Goal: Task Accomplishment & Management: Complete application form

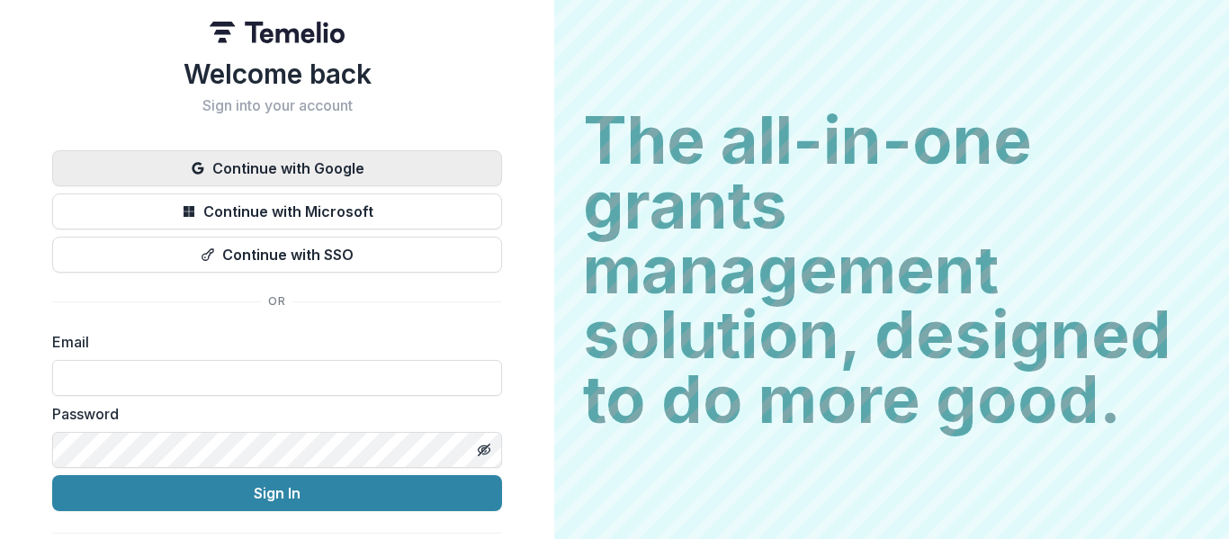
click at [268, 172] on button "Continue with Google" at bounding box center [277, 168] width 450 height 36
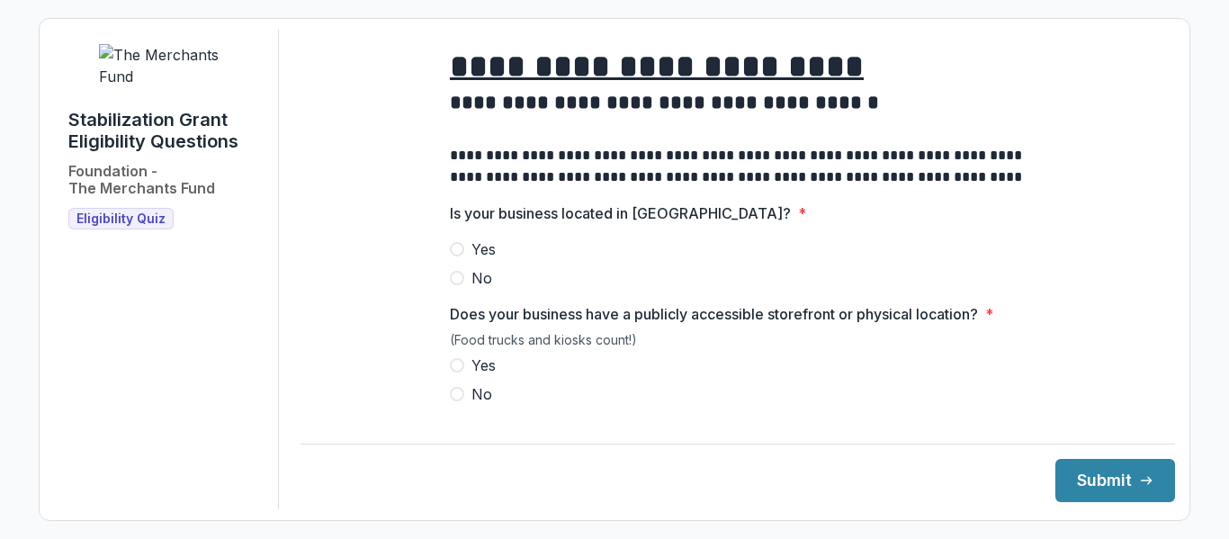
click at [452, 256] on span at bounding box center [457, 249] width 14 height 14
click at [457, 401] on span at bounding box center [457, 394] width 14 height 14
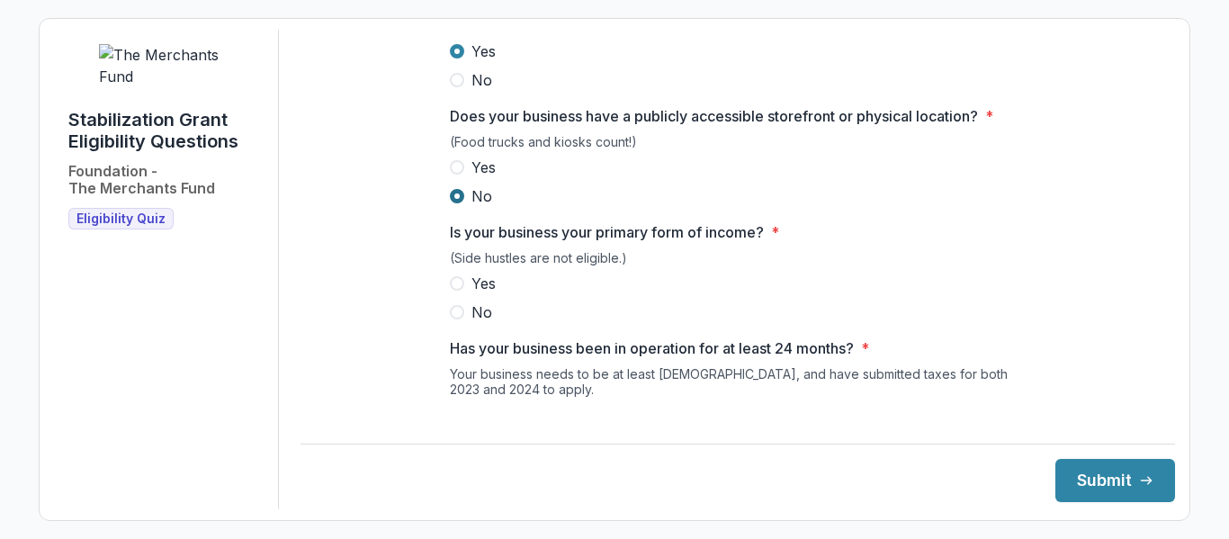
scroll to position [199, 0]
click at [457, 174] on span at bounding box center [457, 166] width 14 height 14
click at [452, 290] on span at bounding box center [457, 282] width 14 height 14
click at [1079, 471] on button "Submit" at bounding box center [1115, 480] width 120 height 43
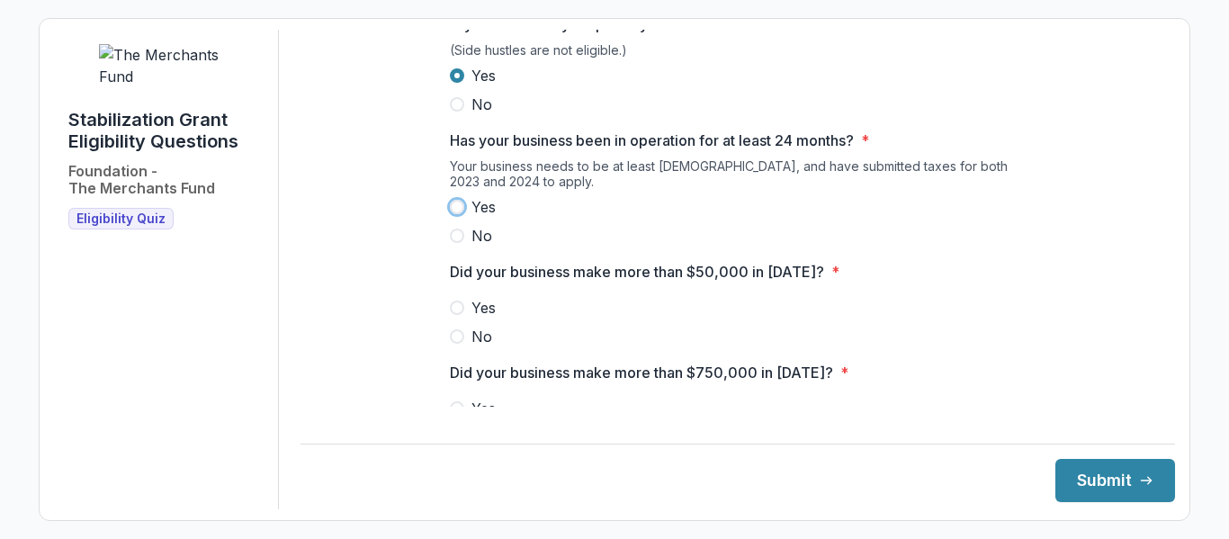
scroll to position [408, 0]
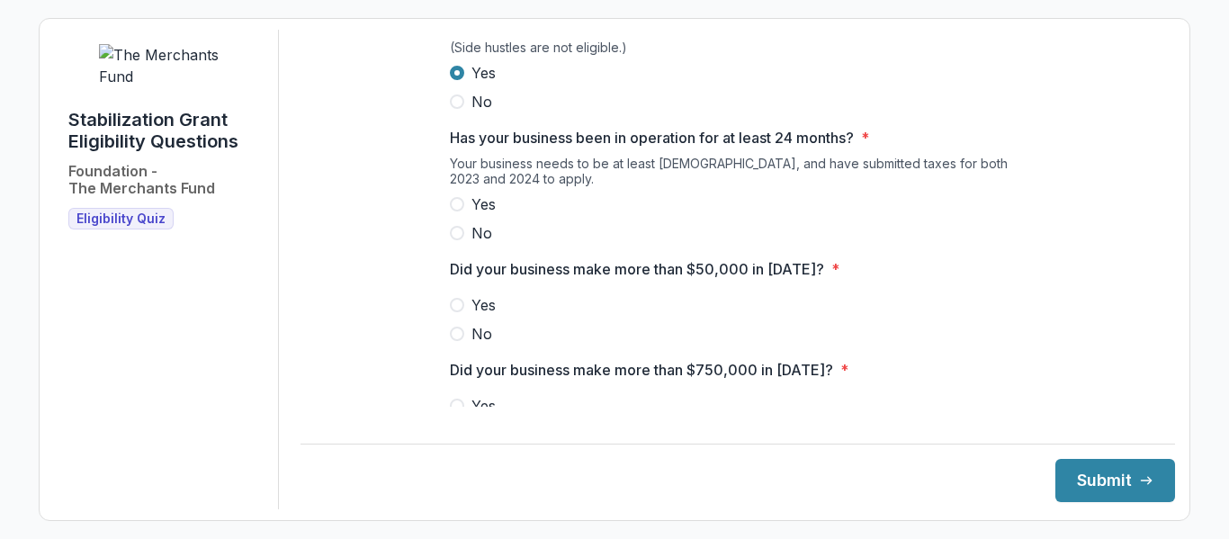
click at [450, 211] on span at bounding box center [457, 204] width 14 height 14
click at [456, 312] on span at bounding box center [457, 305] width 14 height 14
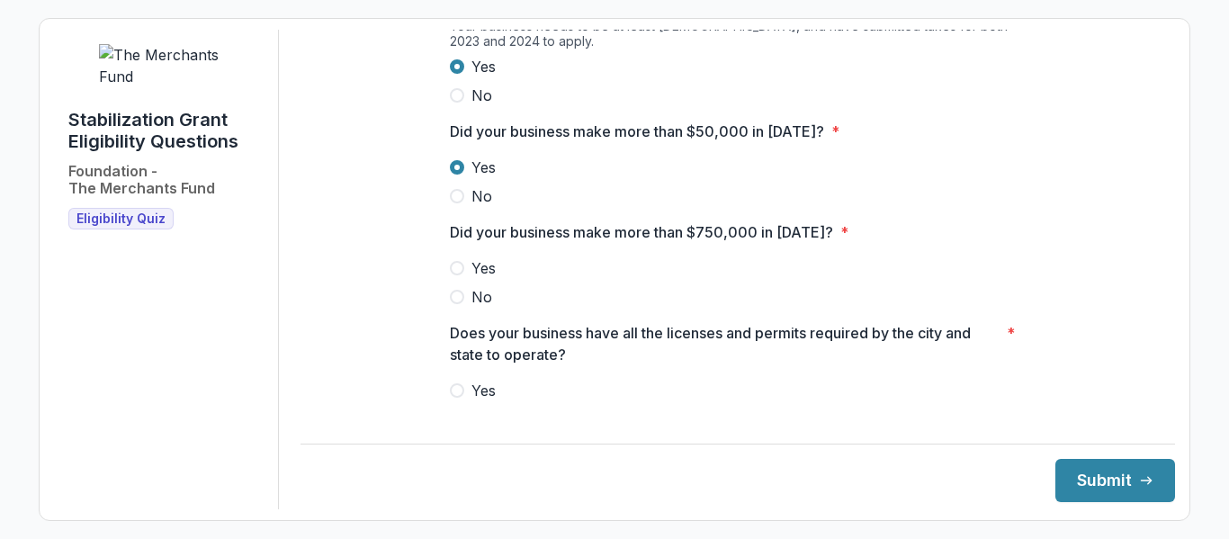
scroll to position [551, 0]
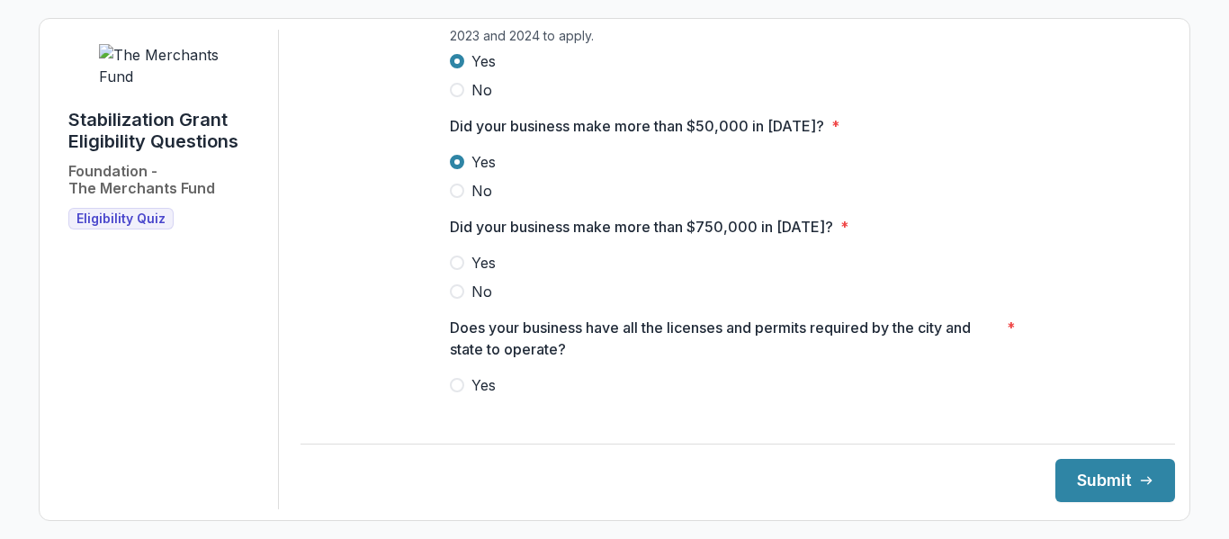
click at [453, 299] on span at bounding box center [457, 291] width 14 height 14
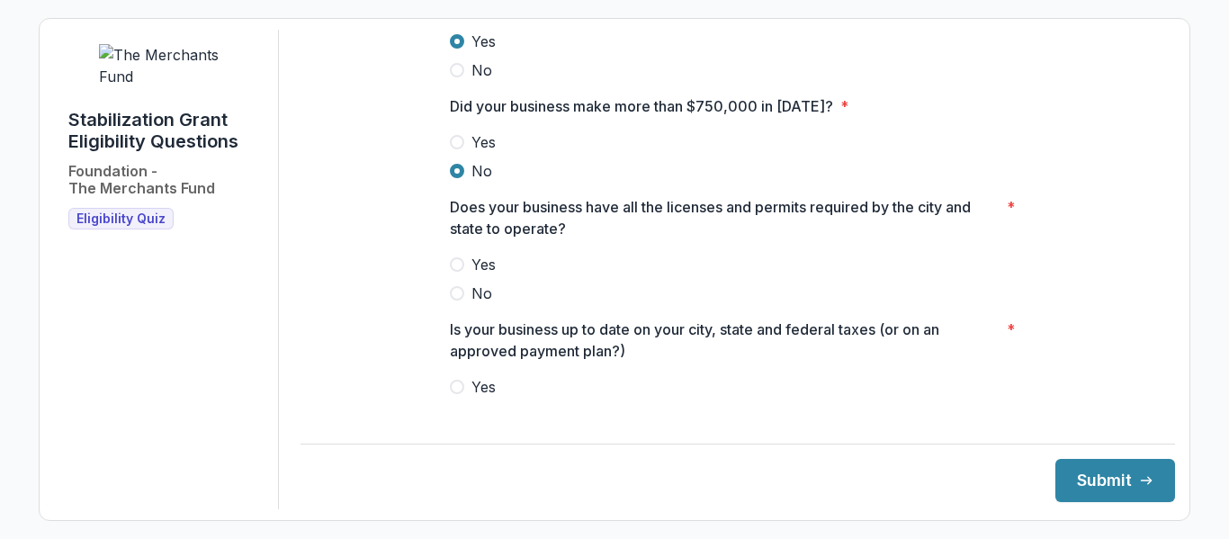
scroll to position [697, 0]
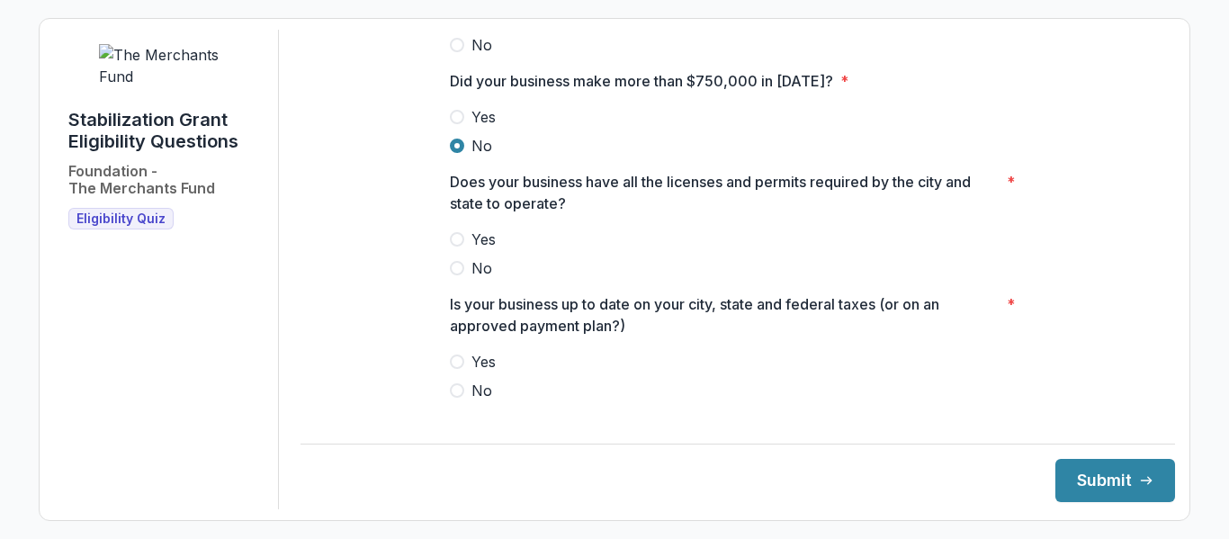
click at [451, 246] on span at bounding box center [457, 239] width 14 height 14
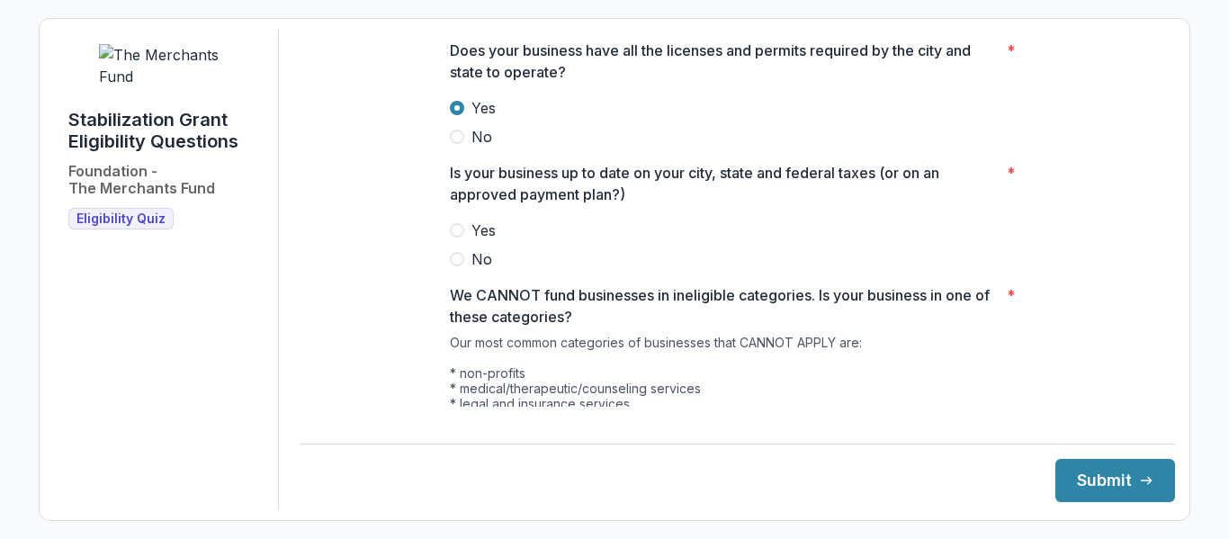
scroll to position [829, 0]
click at [456, 237] on span at bounding box center [457, 229] width 14 height 14
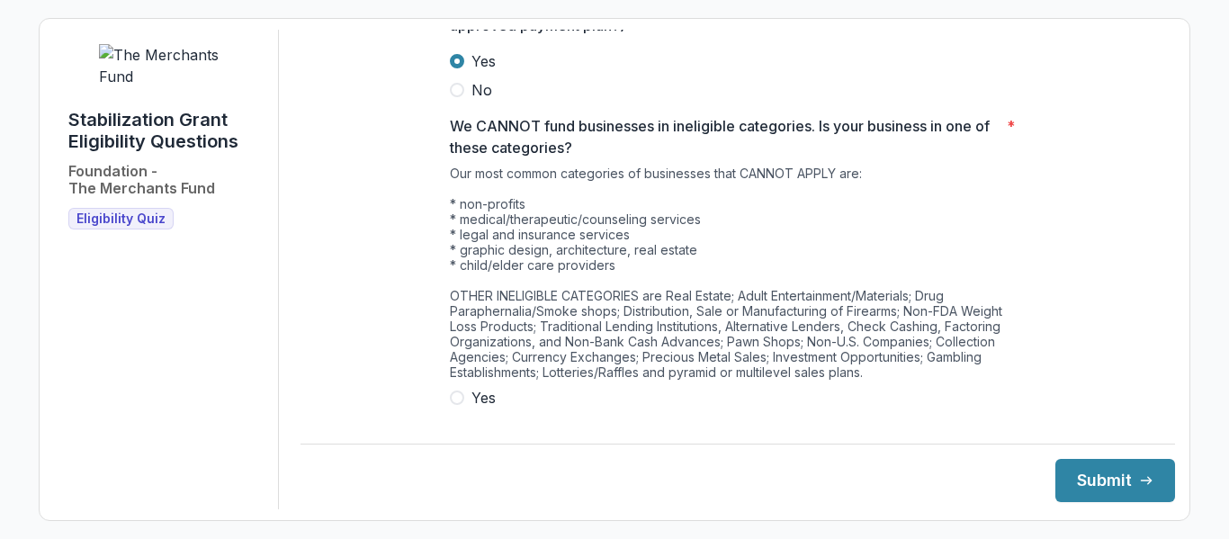
scroll to position [1057, 0]
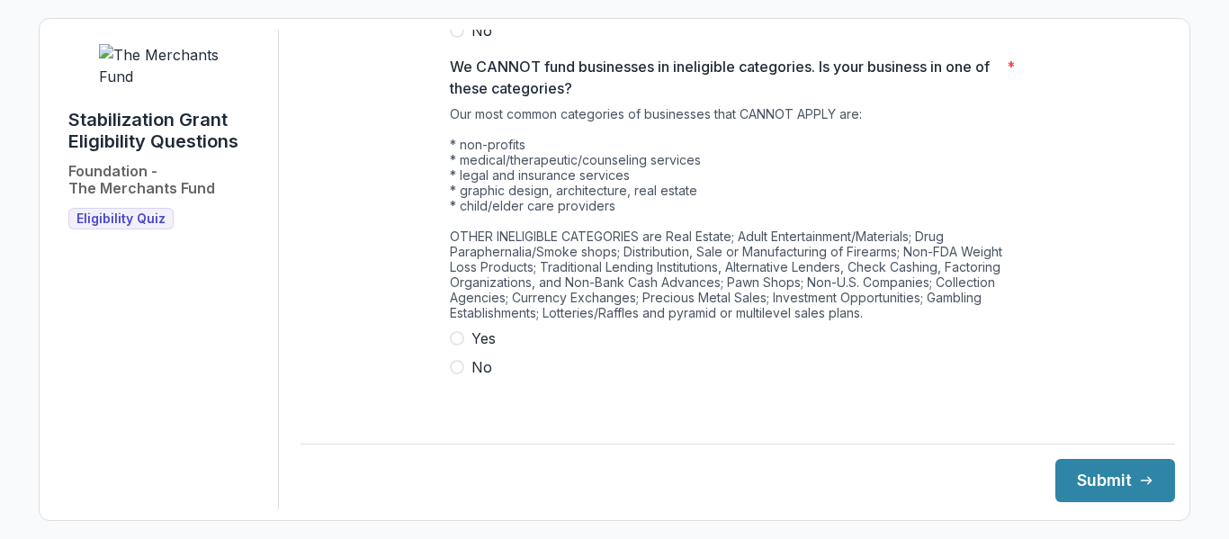
click at [453, 374] on span at bounding box center [457, 367] width 14 height 14
click at [1077, 478] on button "Submit" at bounding box center [1115, 480] width 120 height 43
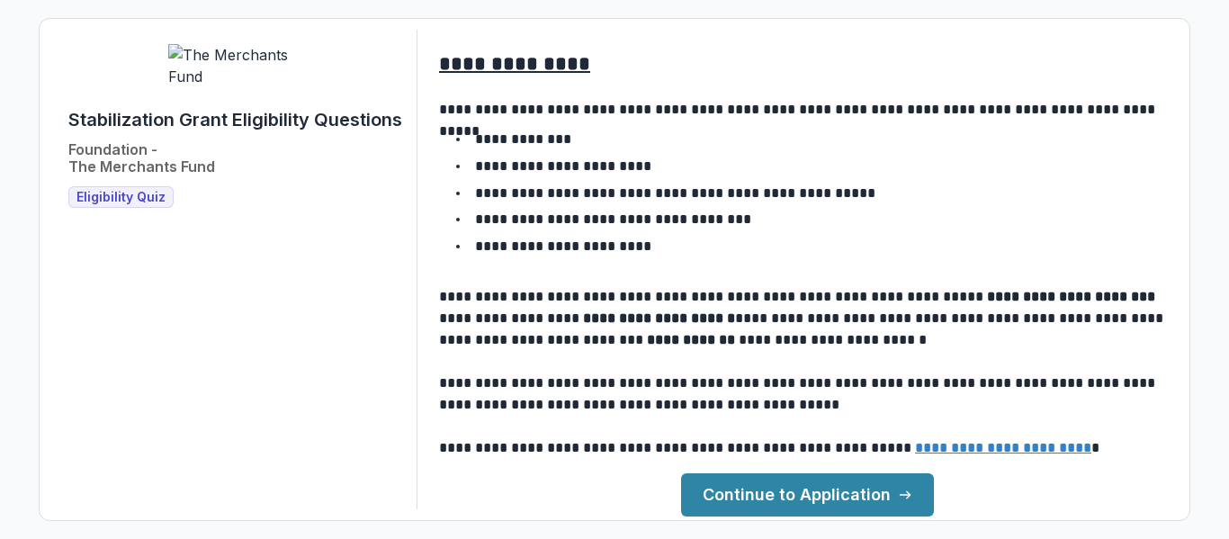
click at [784, 499] on link "Continue to Application" at bounding box center [807, 494] width 253 height 43
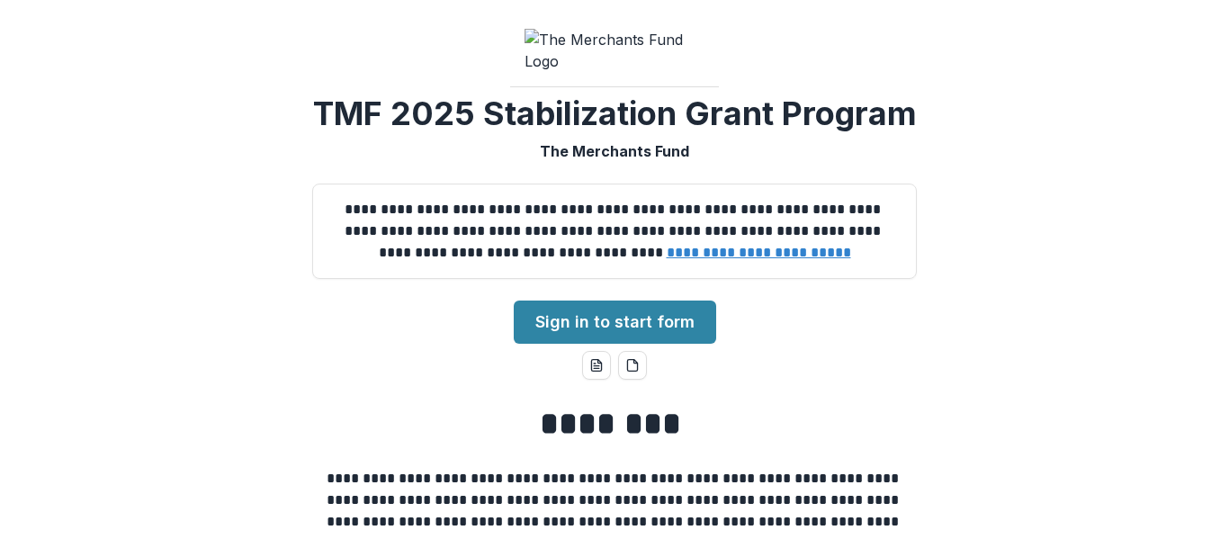
scroll to position [58, 0]
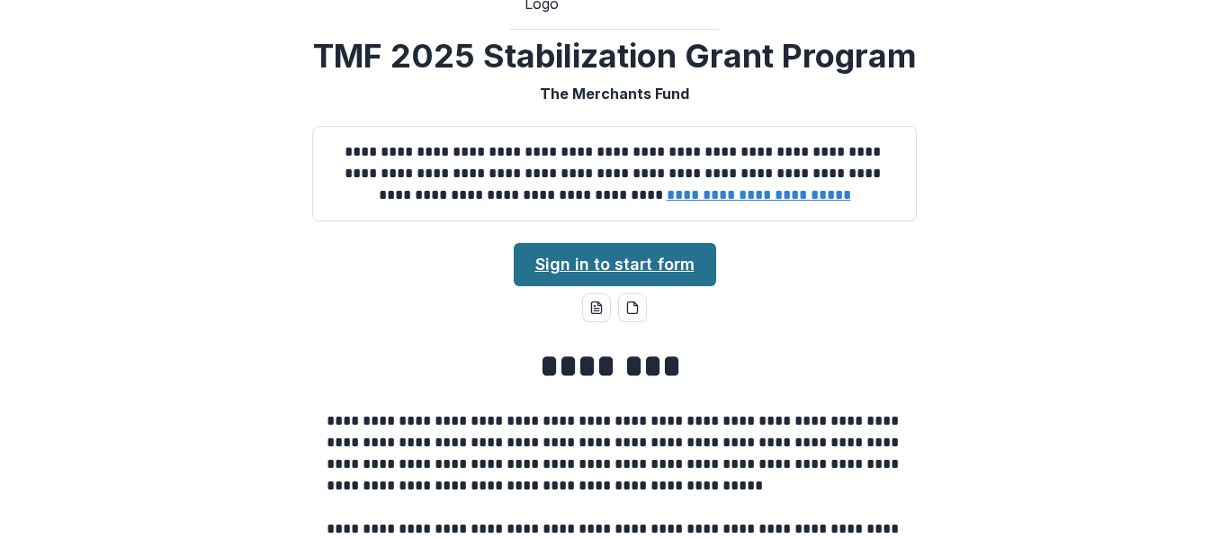
click at [624, 286] on link "Sign in to start form" at bounding box center [615, 264] width 202 height 43
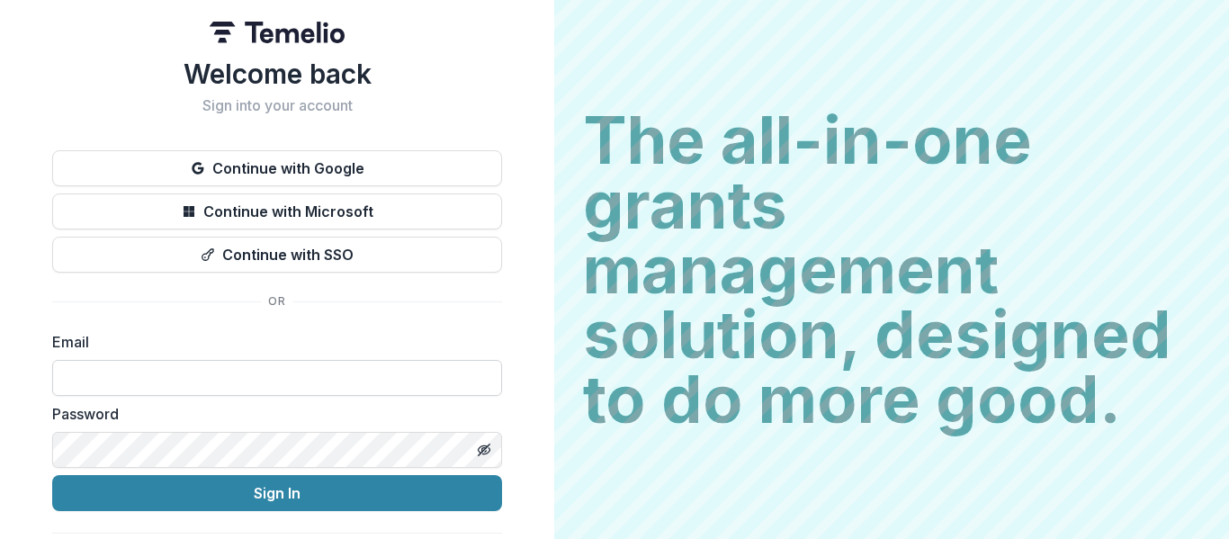
click at [279, 389] on input at bounding box center [277, 378] width 450 height 36
type input "**********"
click at [479, 454] on icon "Toggle password visibility" at bounding box center [484, 450] width 14 height 14
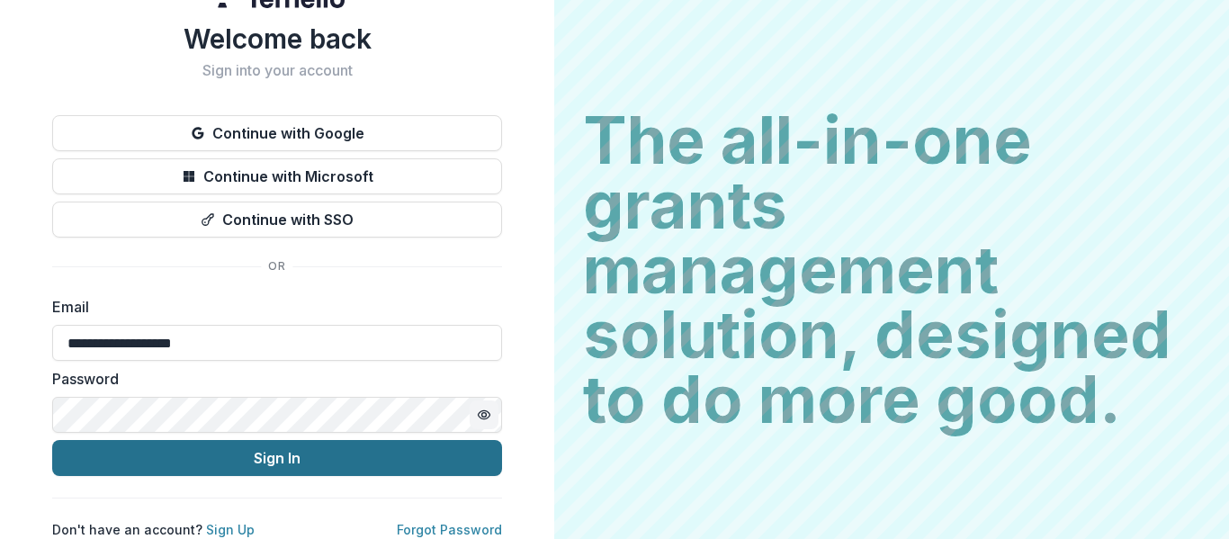
click at [275, 445] on button "Sign In" at bounding box center [277, 458] width 450 height 36
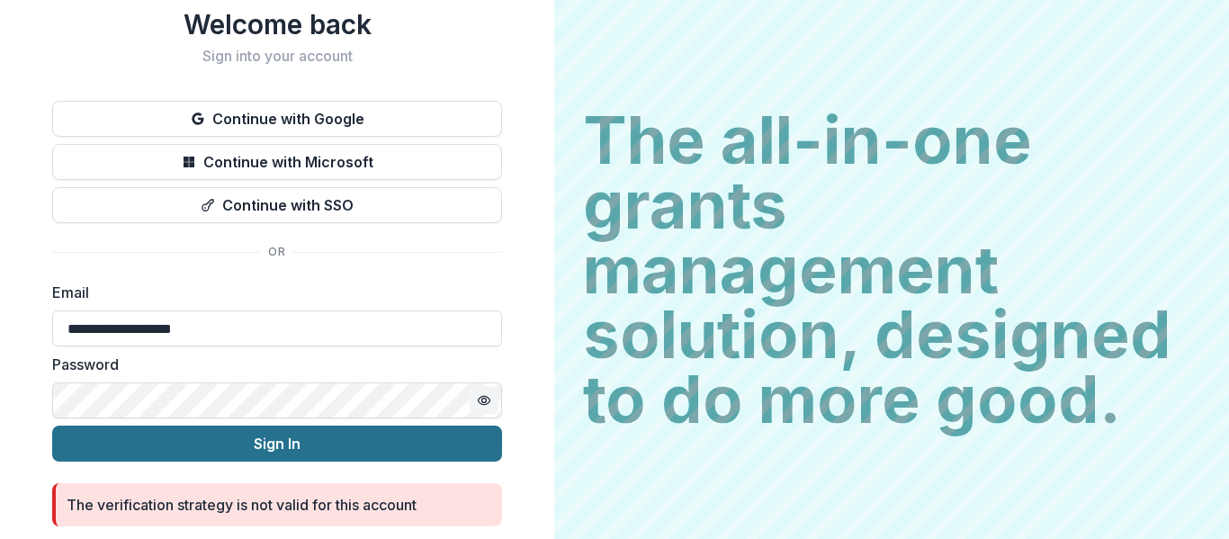
click at [275, 433] on button "Sign In" at bounding box center [277, 443] width 450 height 36
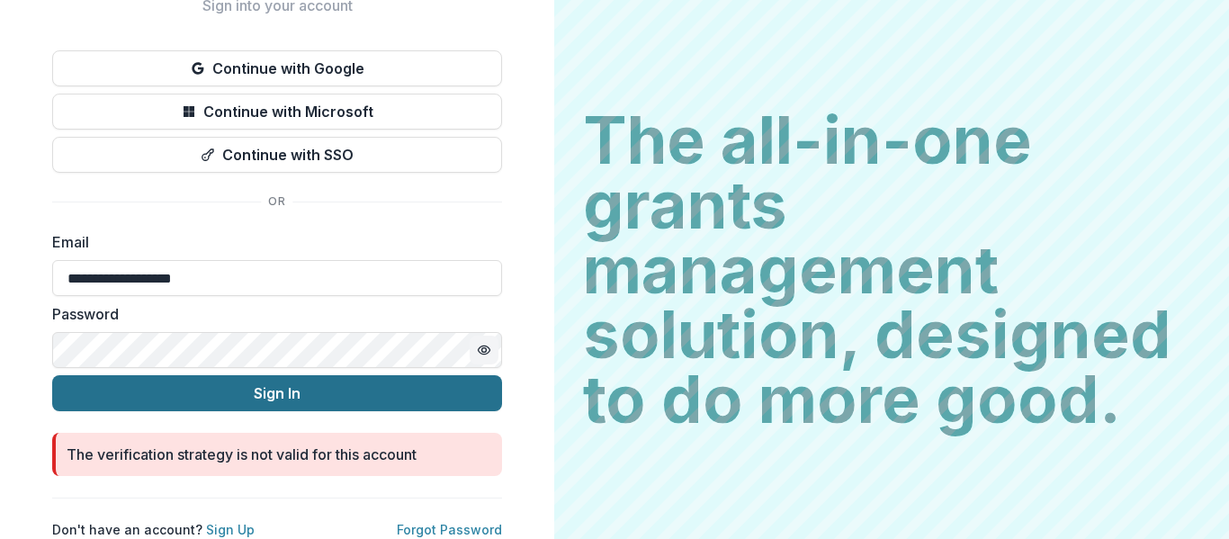
scroll to position [0, 0]
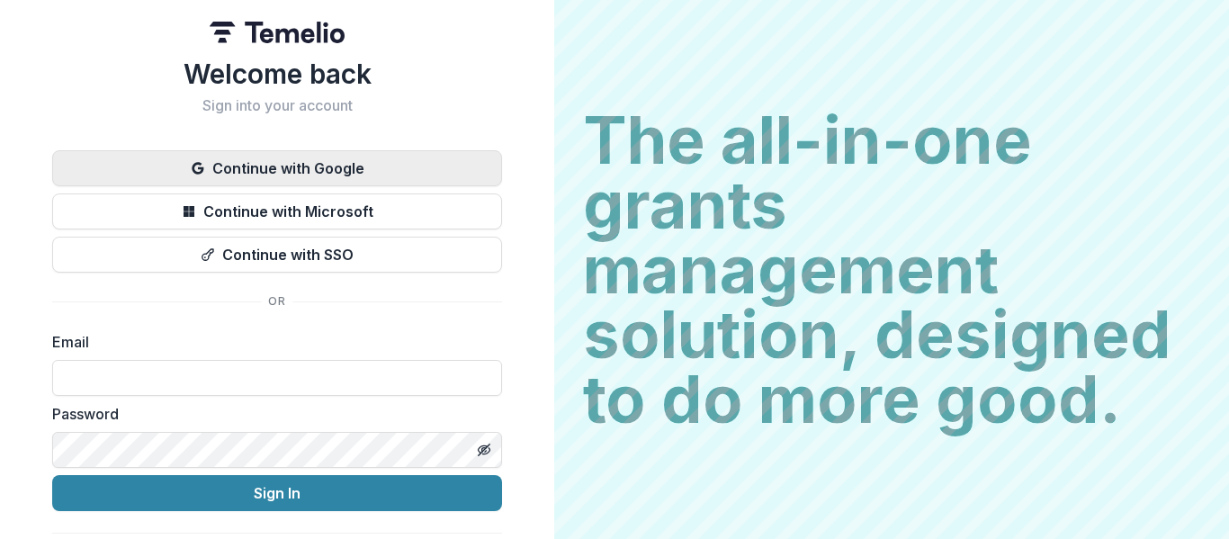
click at [237, 167] on button "Continue with Google" at bounding box center [277, 168] width 450 height 36
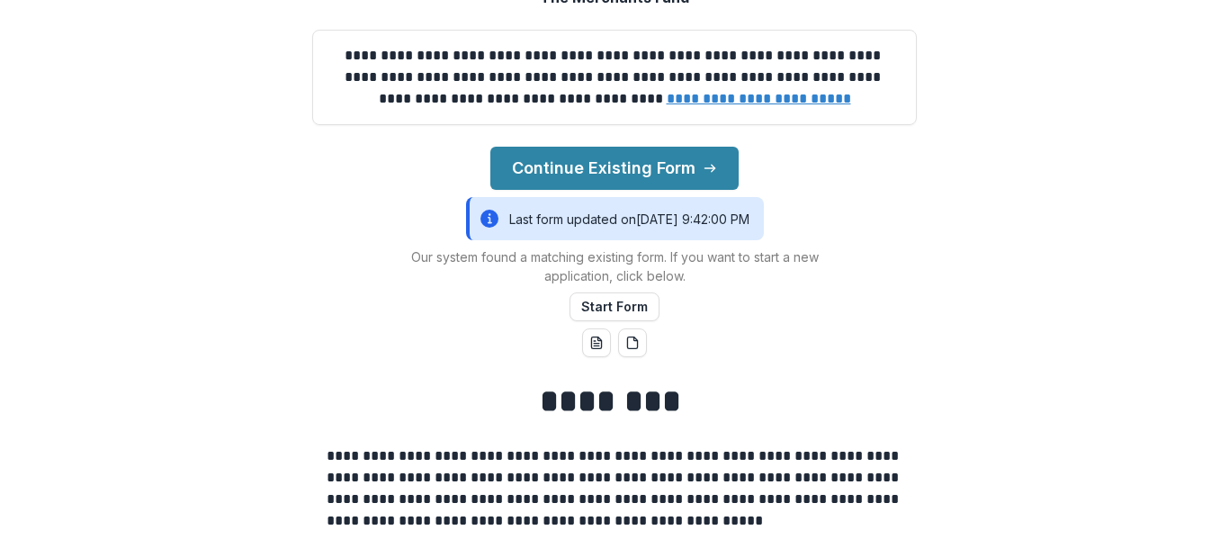
scroll to position [155, 0]
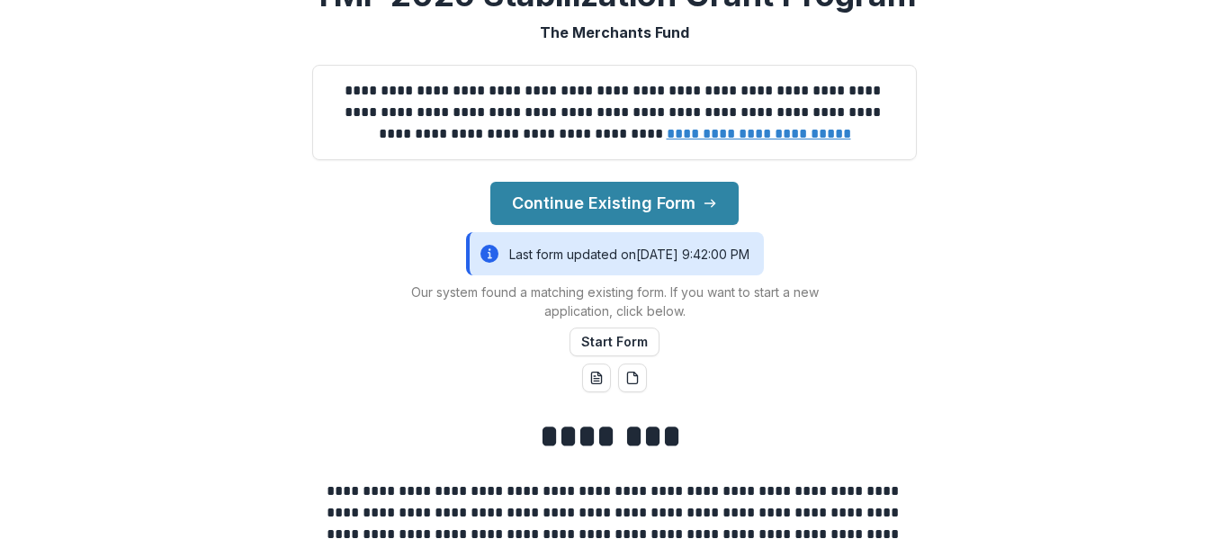
click at [630, 275] on div "Last form updated on 9/16/2025, 9:42:00 PM" at bounding box center [615, 253] width 298 height 43
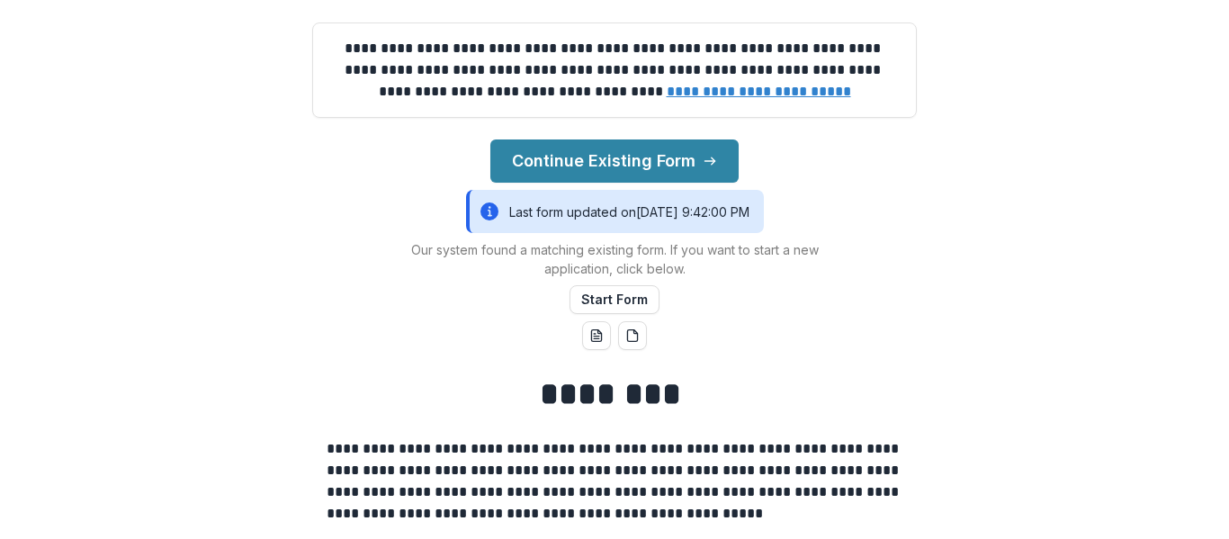
scroll to position [304, 0]
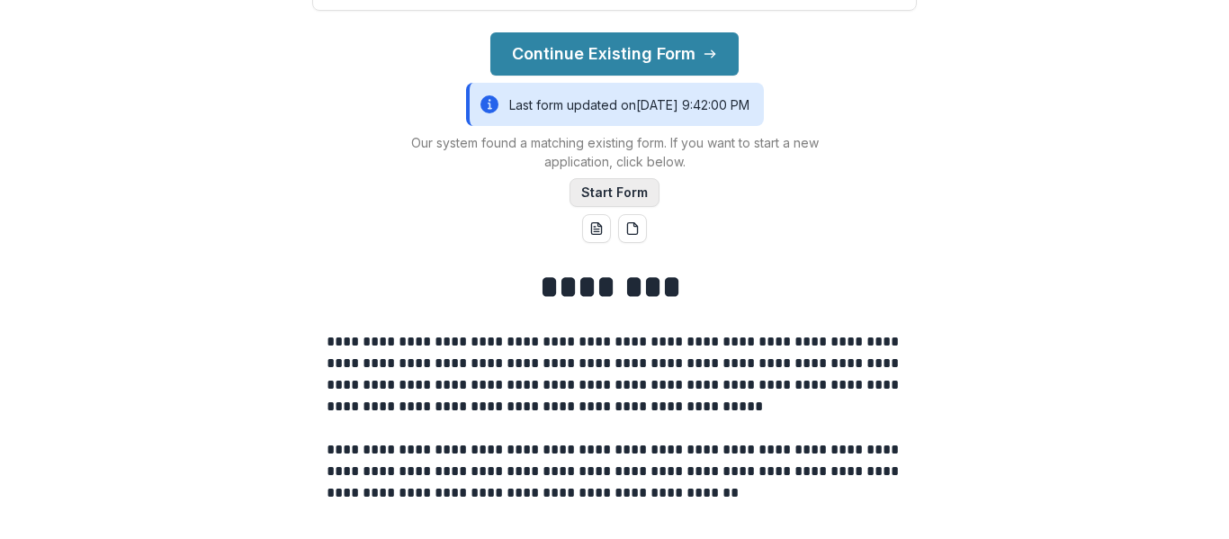
click at [601, 207] on button "Start Form" at bounding box center [614, 192] width 90 height 29
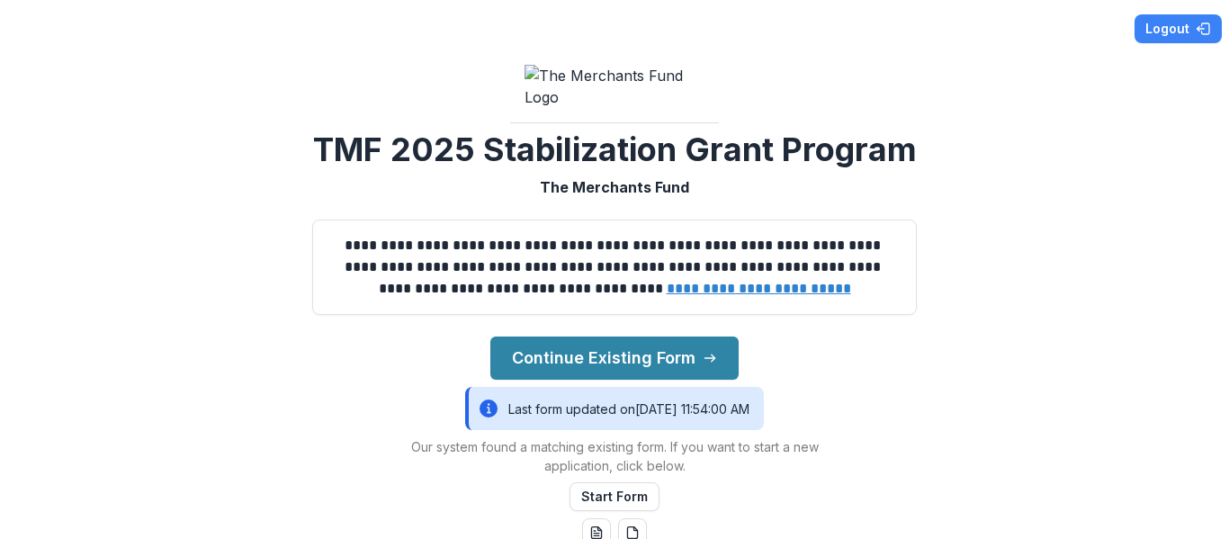
scroll to position [111, 0]
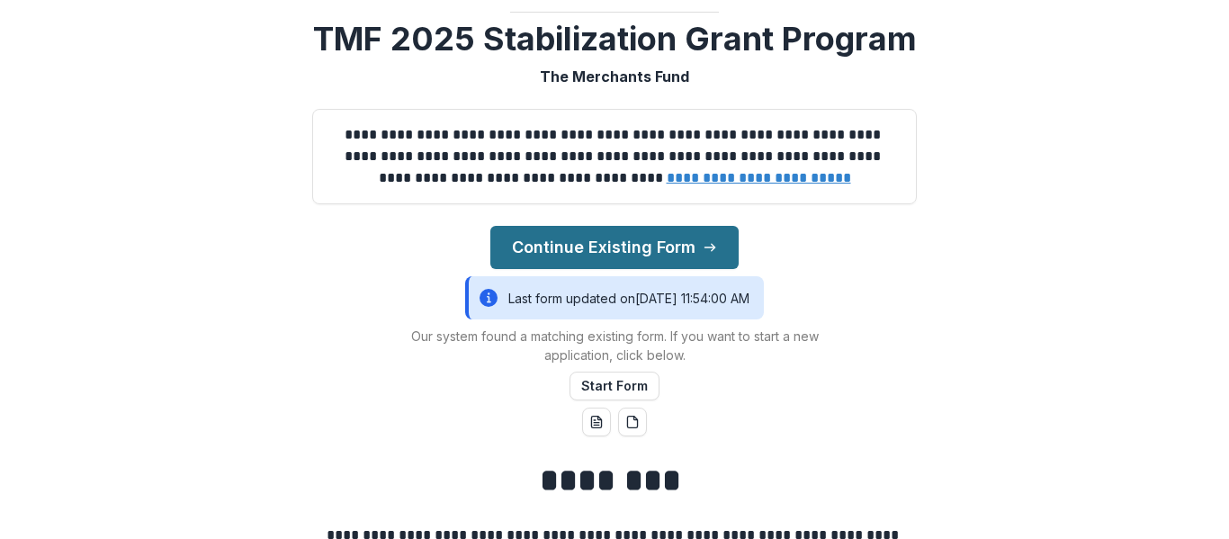
click at [585, 269] on button "Continue Existing Form" at bounding box center [614, 247] width 248 height 43
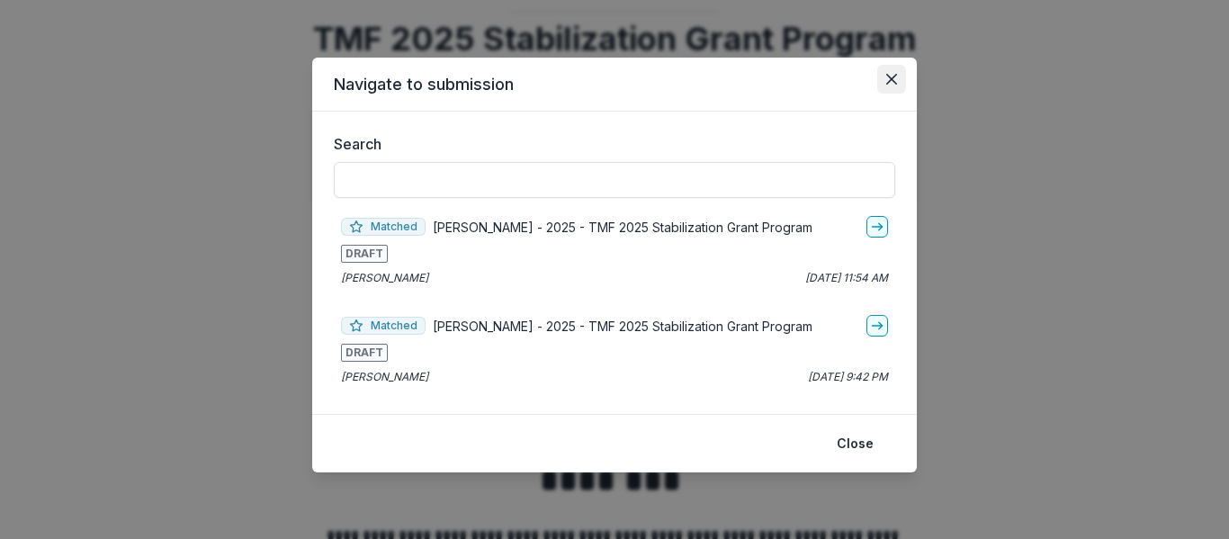
click at [891, 75] on icon "Close" at bounding box center [891, 79] width 11 height 11
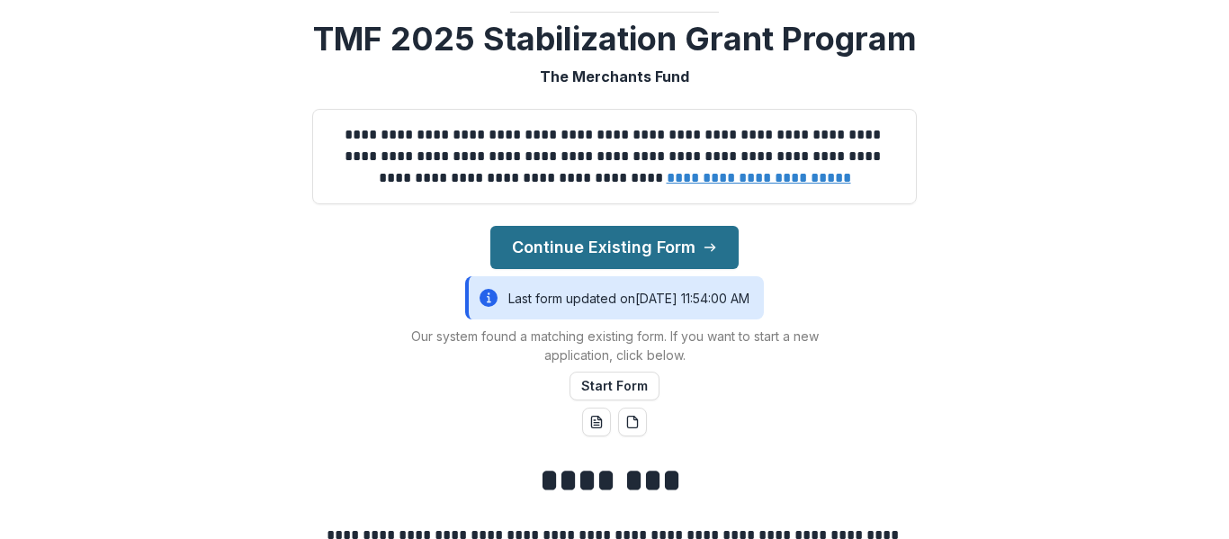
click at [632, 269] on button "Continue Existing Form" at bounding box center [614, 247] width 248 height 43
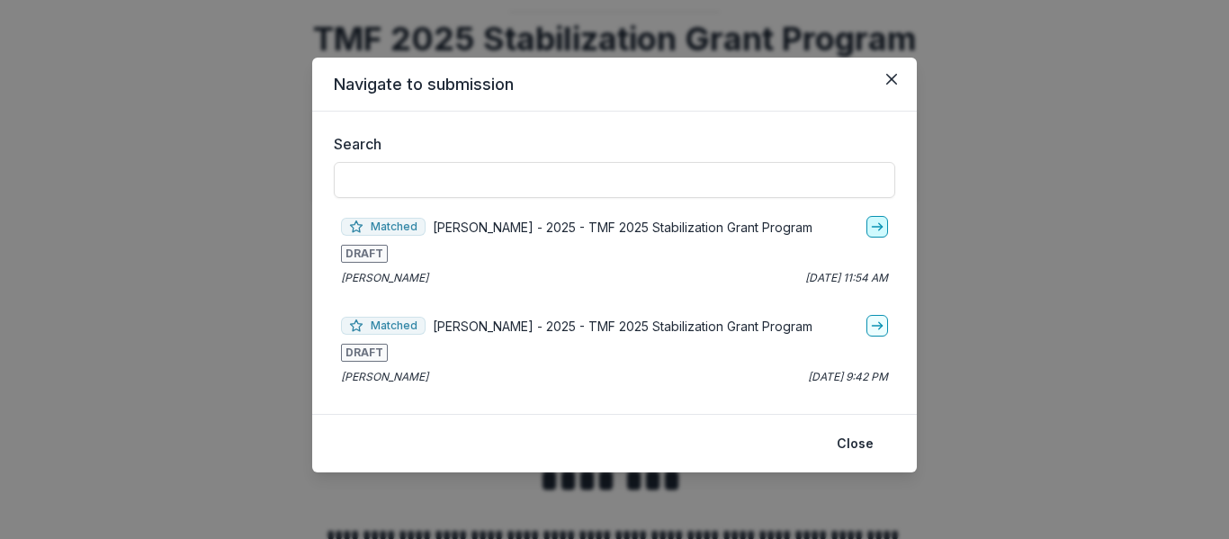
click at [878, 223] on icon "go-to" at bounding box center [877, 226] width 14 height 14
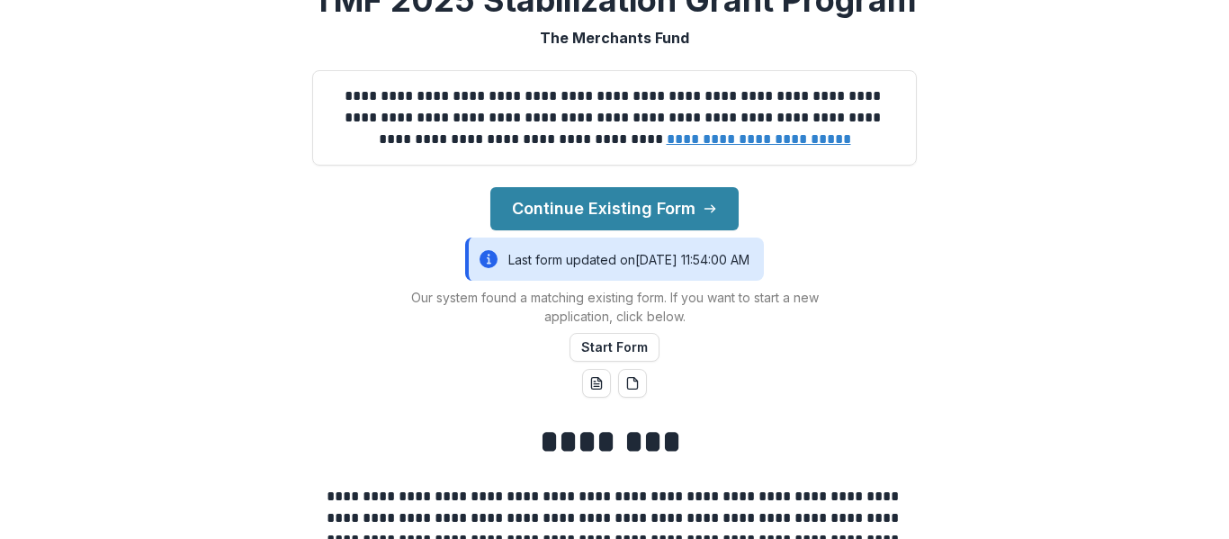
scroll to position [148, 0]
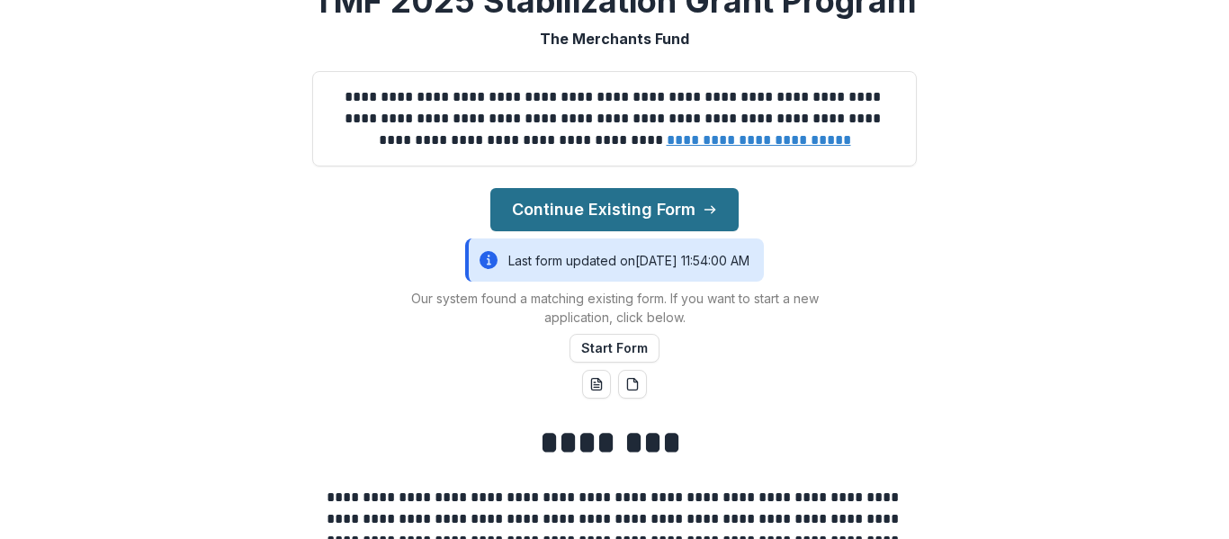
click at [705, 210] on line "button" at bounding box center [709, 210] width 10 height 0
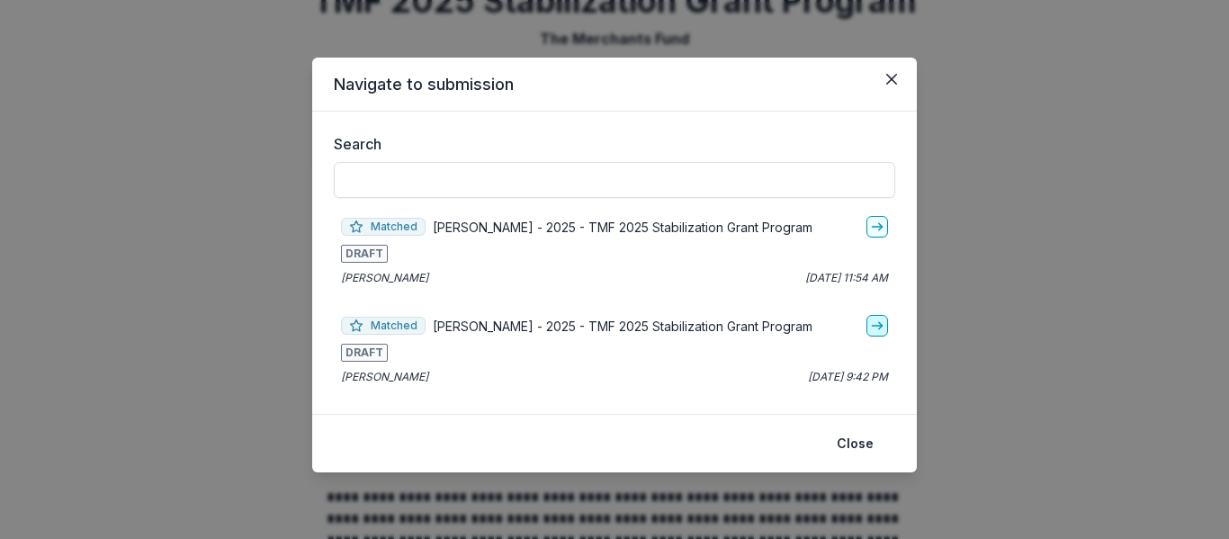
click at [884, 332] on link "go-to" at bounding box center [877, 326] width 22 height 22
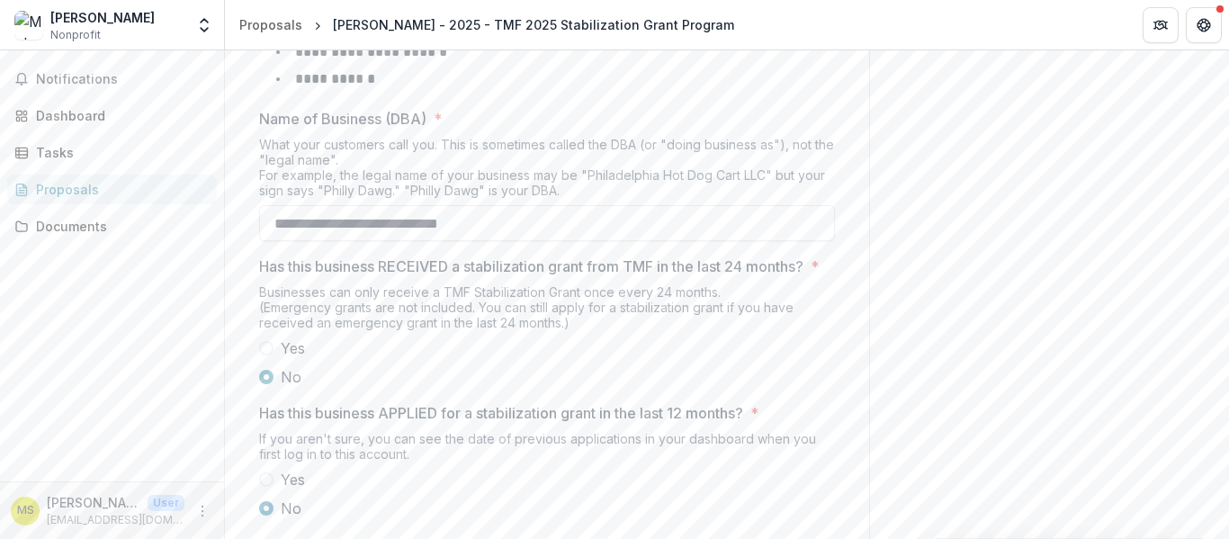
scroll to position [1030, 0]
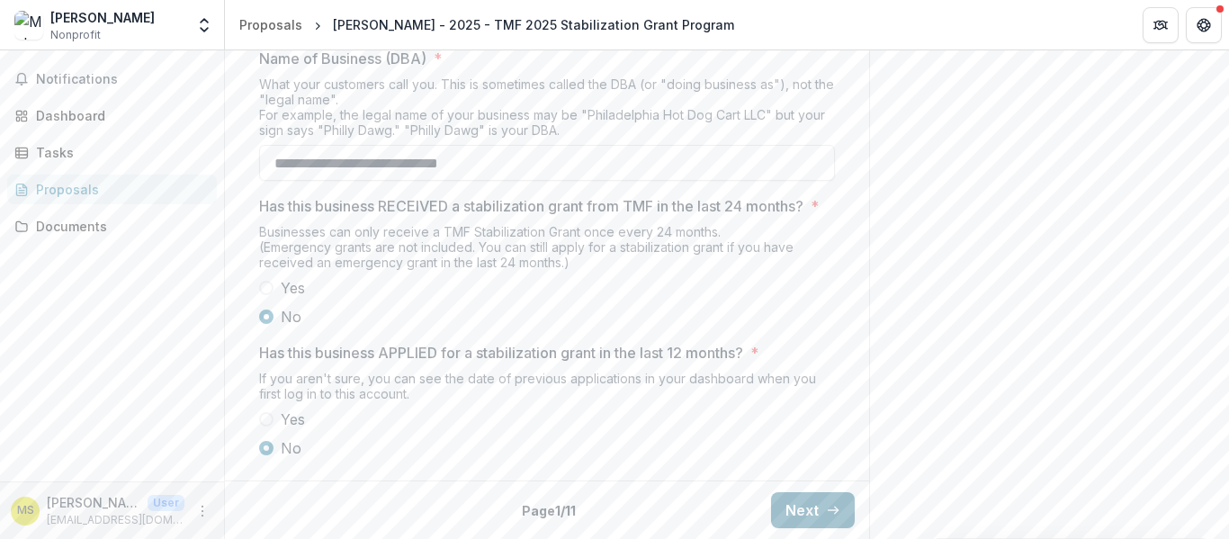
click at [791, 512] on button "Next" at bounding box center [813, 510] width 84 height 36
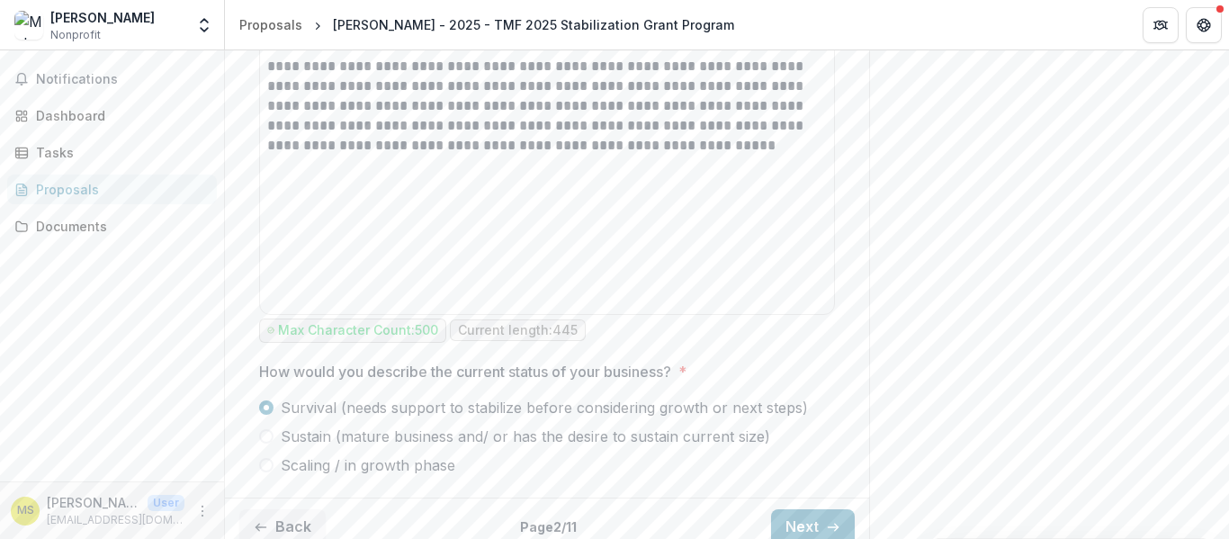
scroll to position [1183, 0]
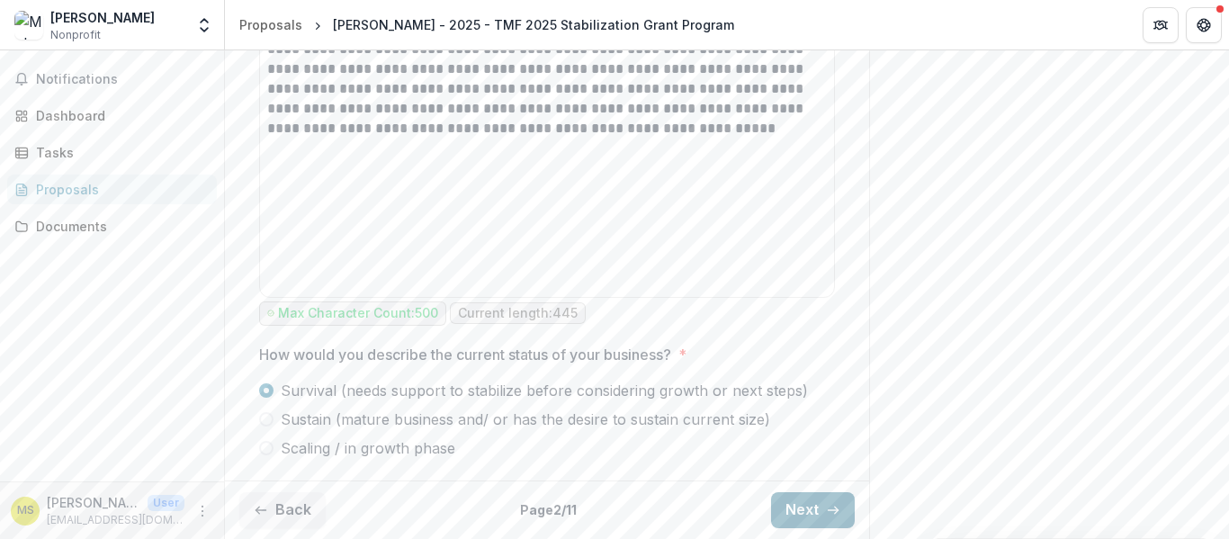
click at [805, 509] on button "Next" at bounding box center [813, 510] width 84 height 36
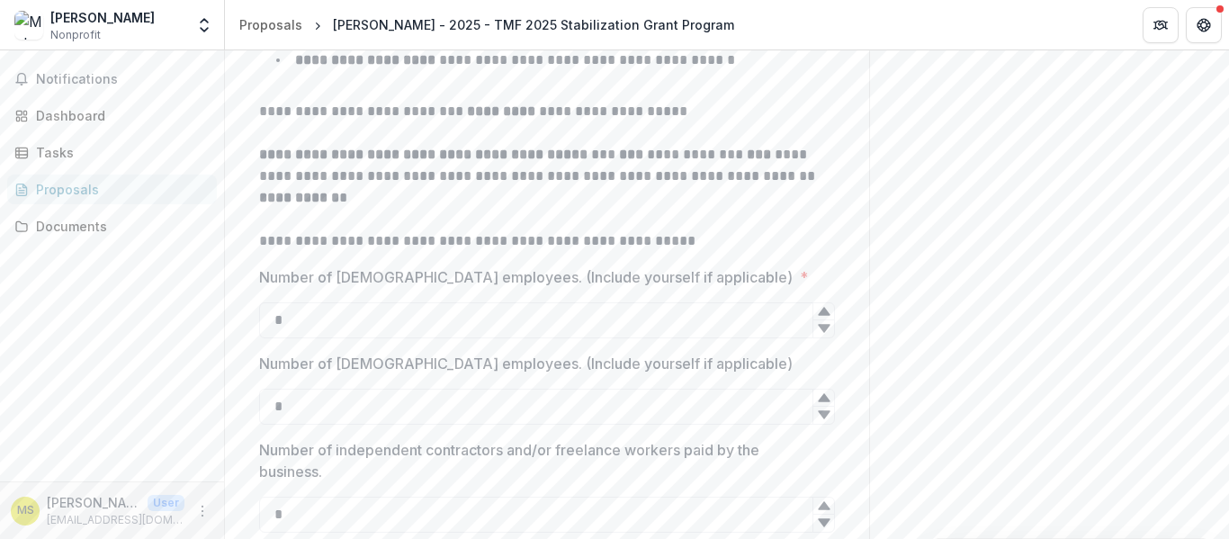
scroll to position [753, 0]
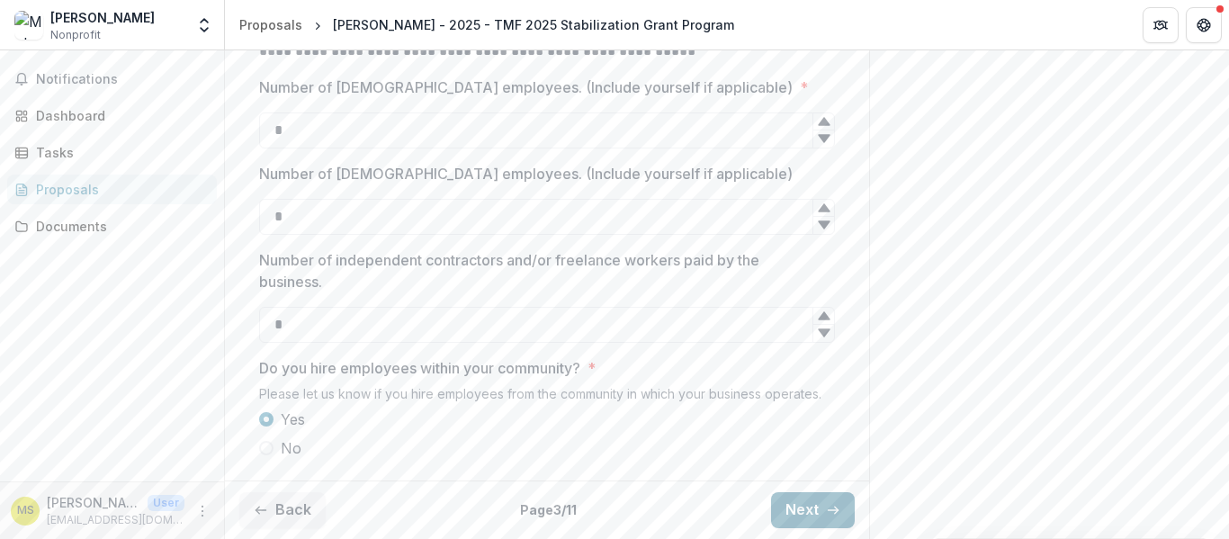
click at [801, 506] on button "Next" at bounding box center [813, 510] width 84 height 36
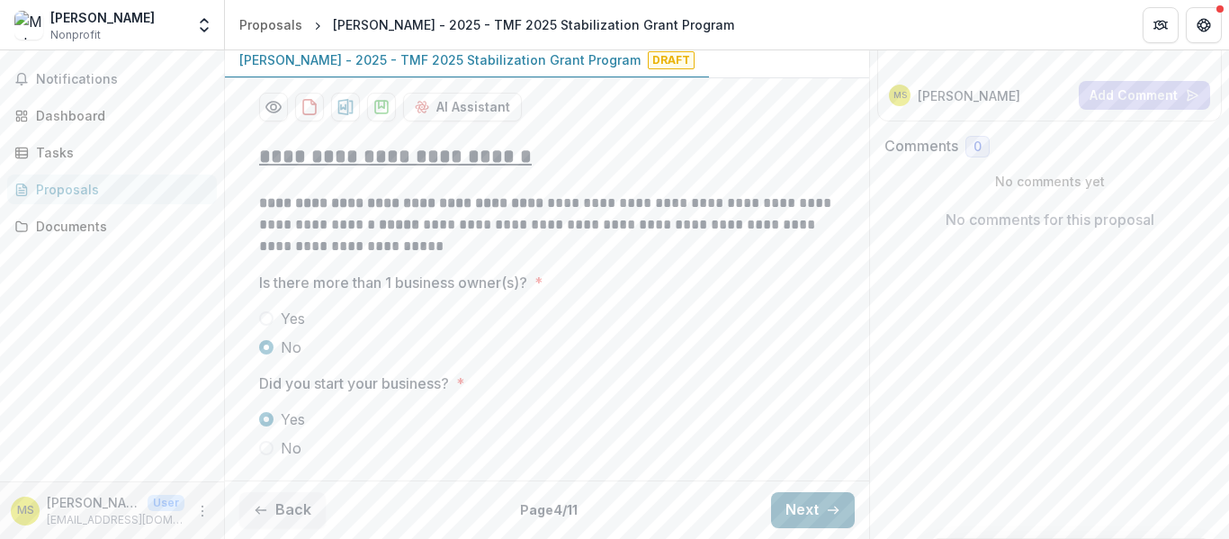
click at [784, 507] on button "Next" at bounding box center [813, 510] width 84 height 36
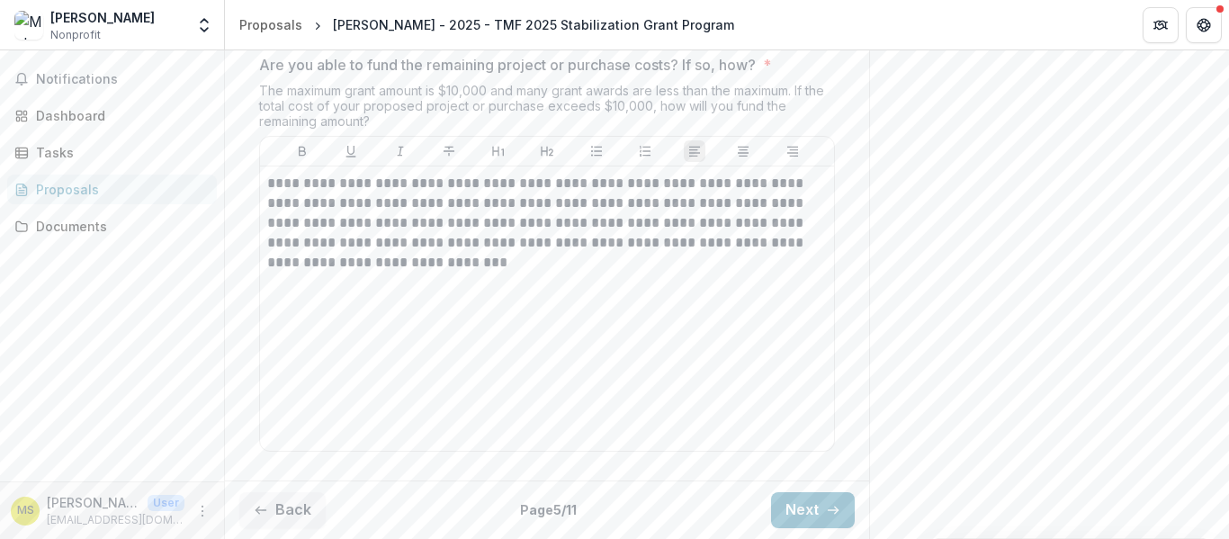
scroll to position [3084, 0]
click at [802, 509] on button "Next" at bounding box center [813, 510] width 84 height 36
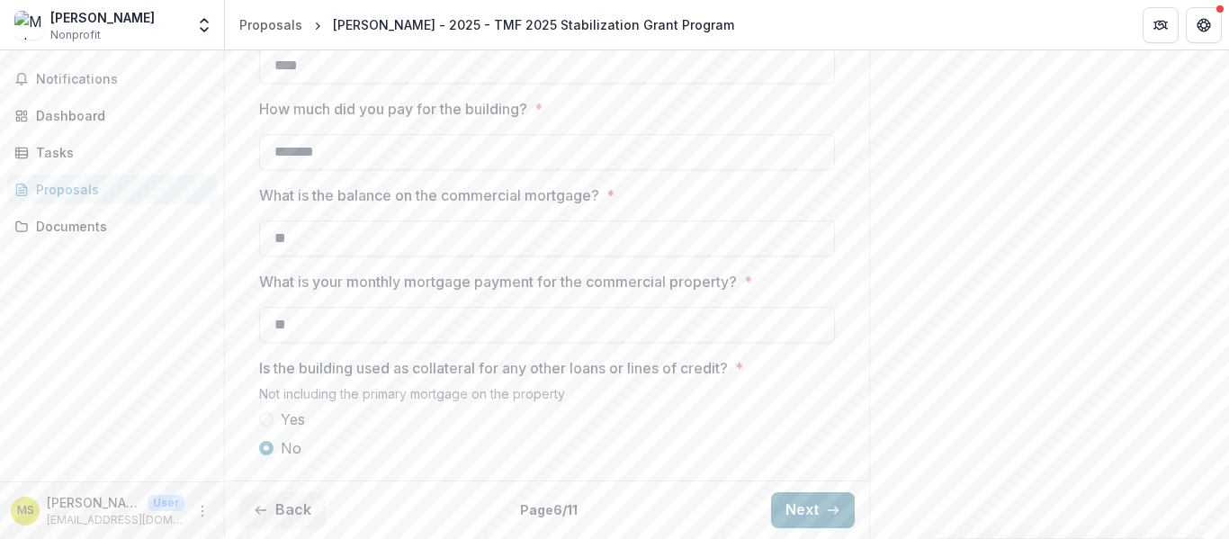
scroll to position [739, 0]
click at [282, 511] on button "Back" at bounding box center [282, 510] width 86 height 36
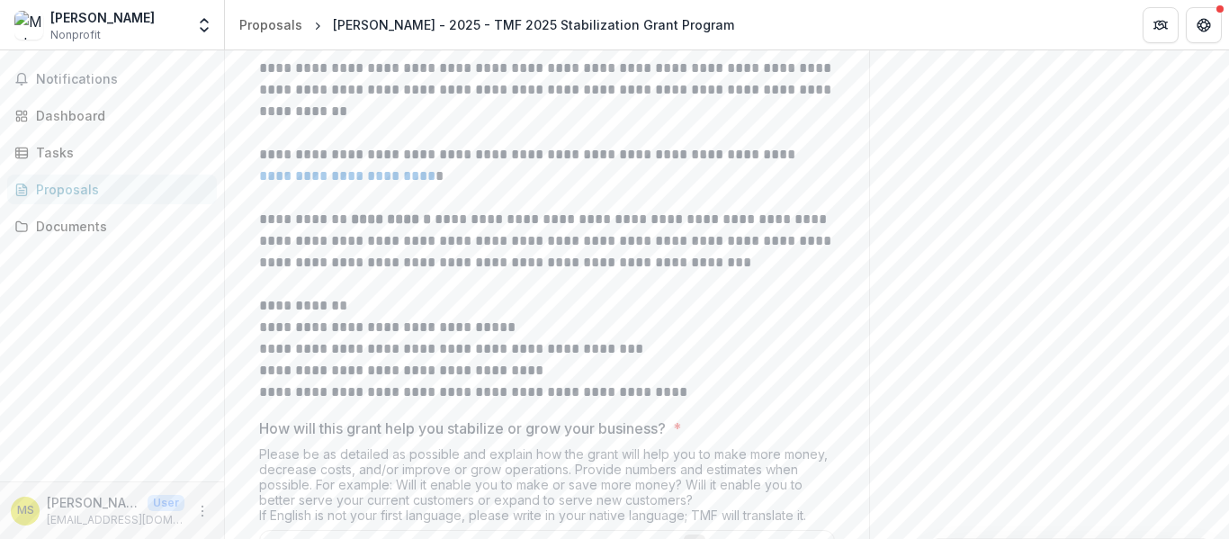
type input "*******"
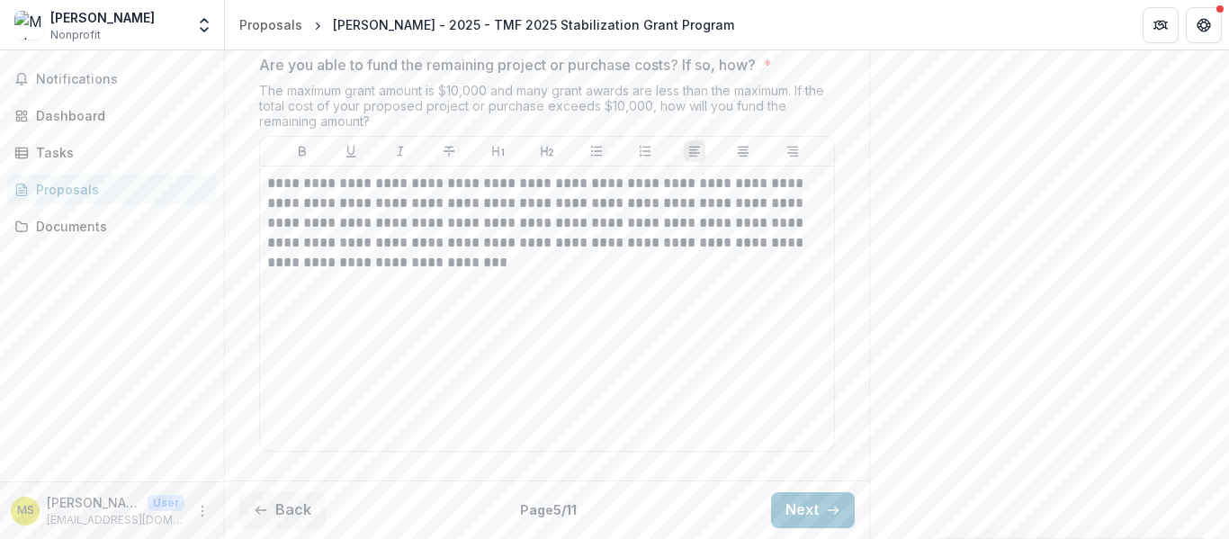
scroll to position [3084, 0]
click at [795, 515] on button "Next" at bounding box center [813, 510] width 84 height 36
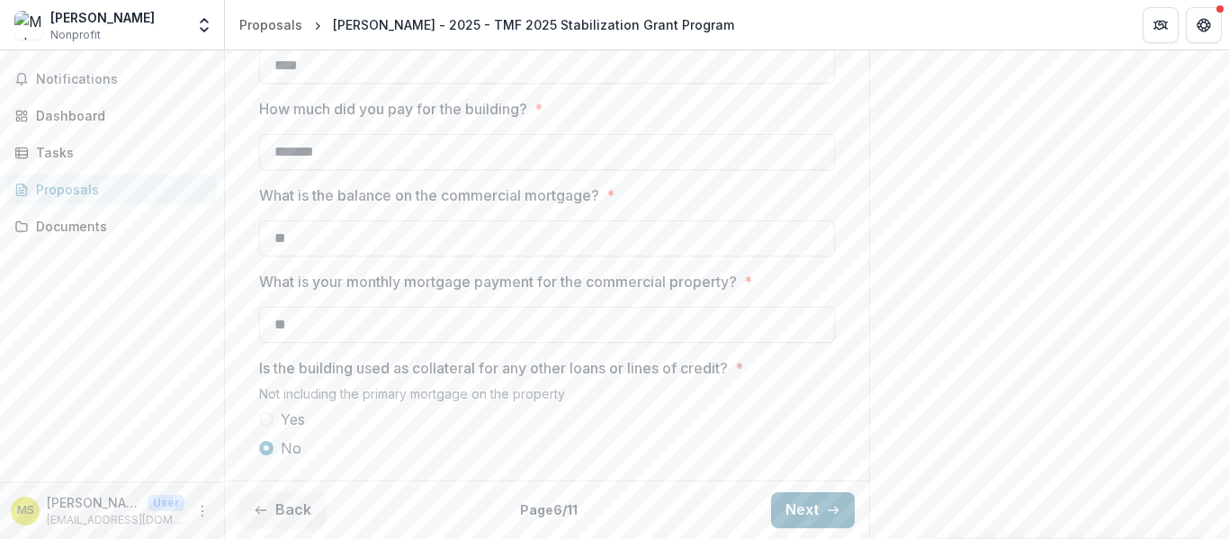
scroll to position [739, 0]
click at [795, 515] on button "Next" at bounding box center [813, 510] width 84 height 36
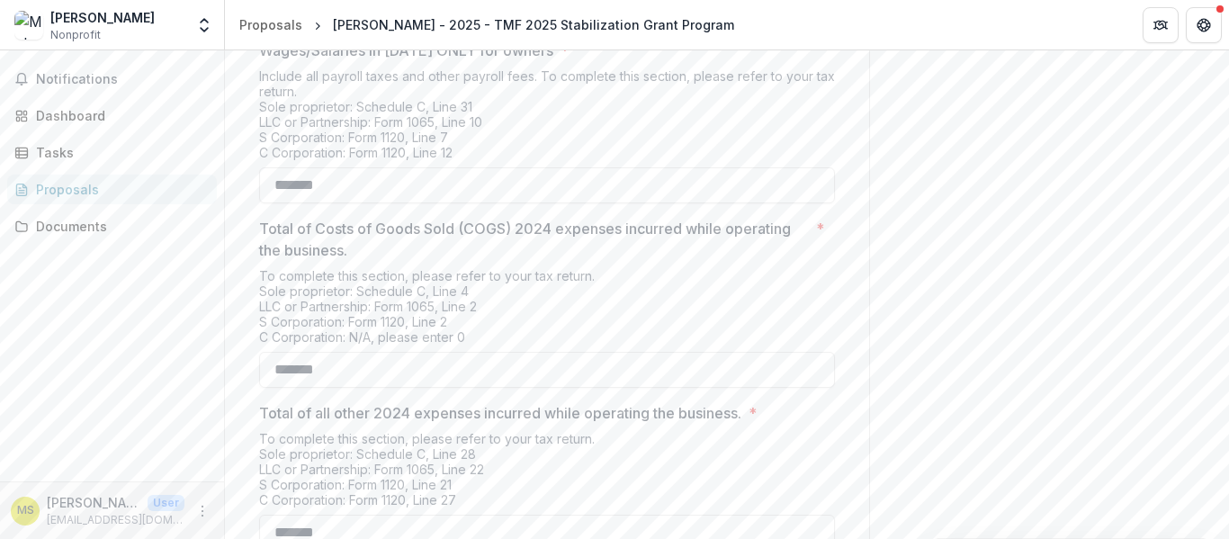
scroll to position [921, 0]
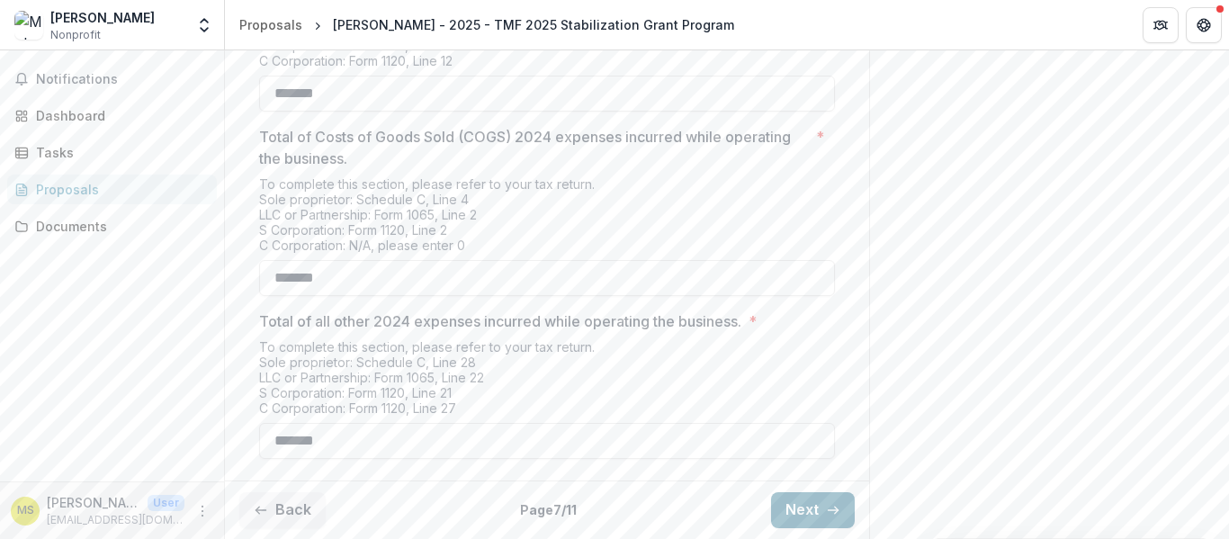
click at [796, 516] on button "Next" at bounding box center [813, 510] width 84 height 36
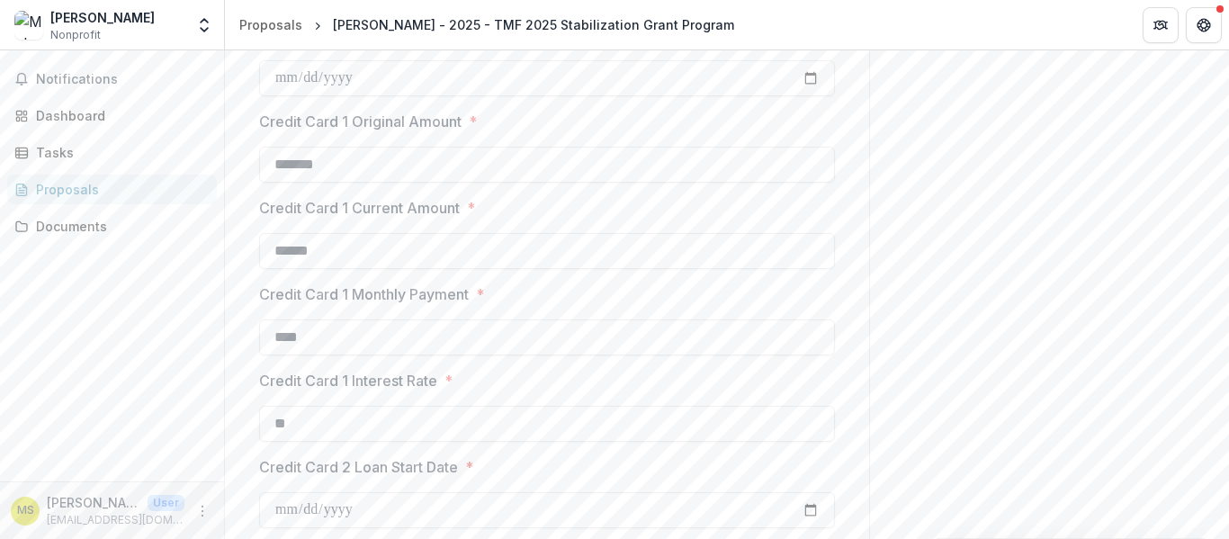
scroll to position [1839, 0]
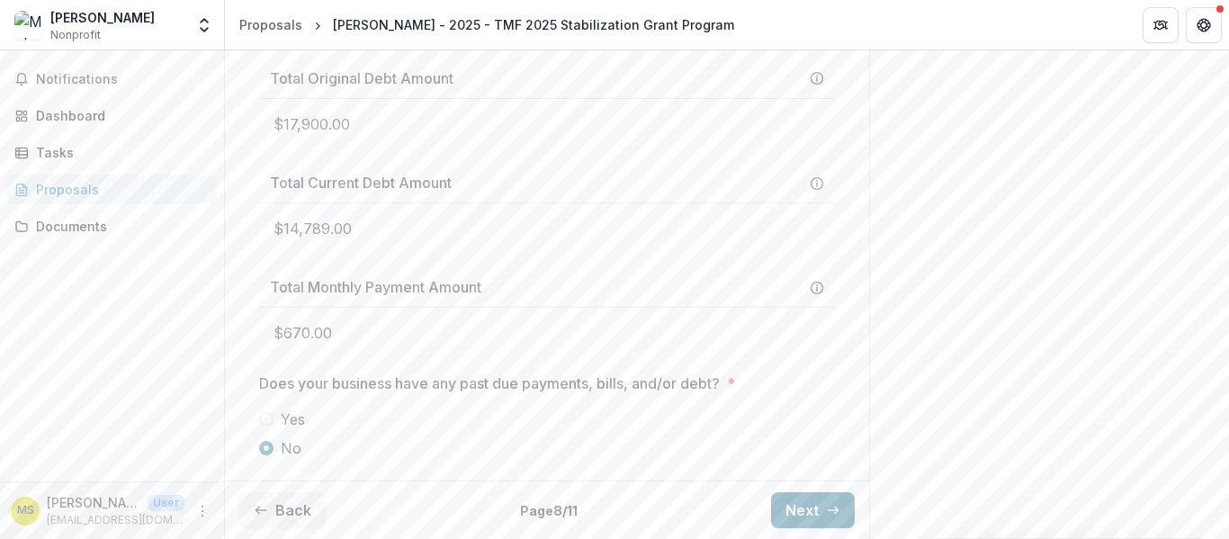
click at [796, 516] on button "Next" at bounding box center [813, 510] width 84 height 36
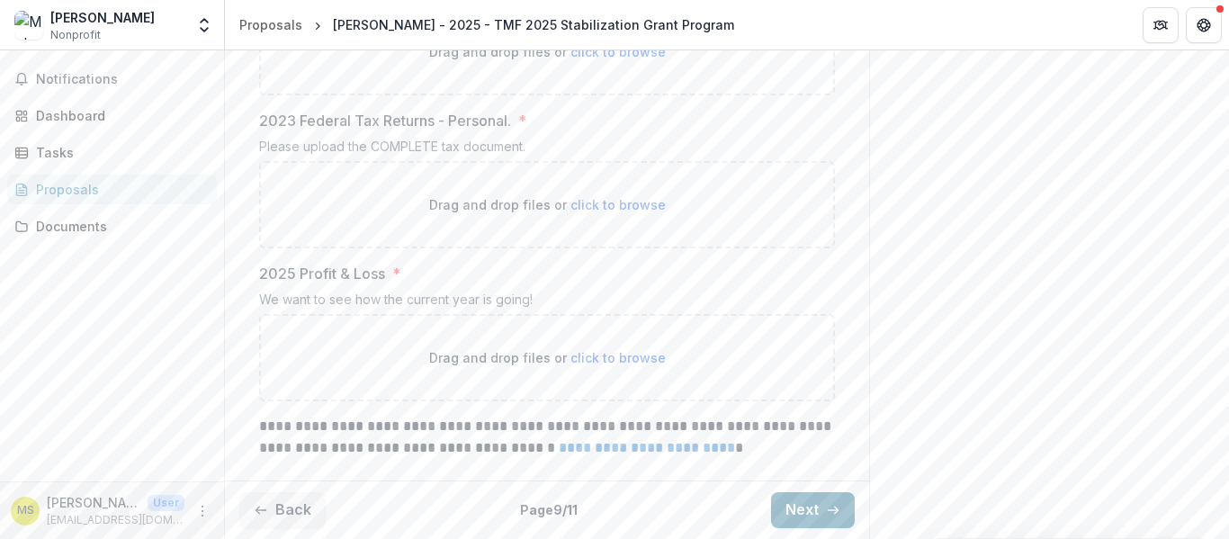
scroll to position [1161, 0]
click at [273, 502] on button "Back" at bounding box center [282, 510] width 86 height 36
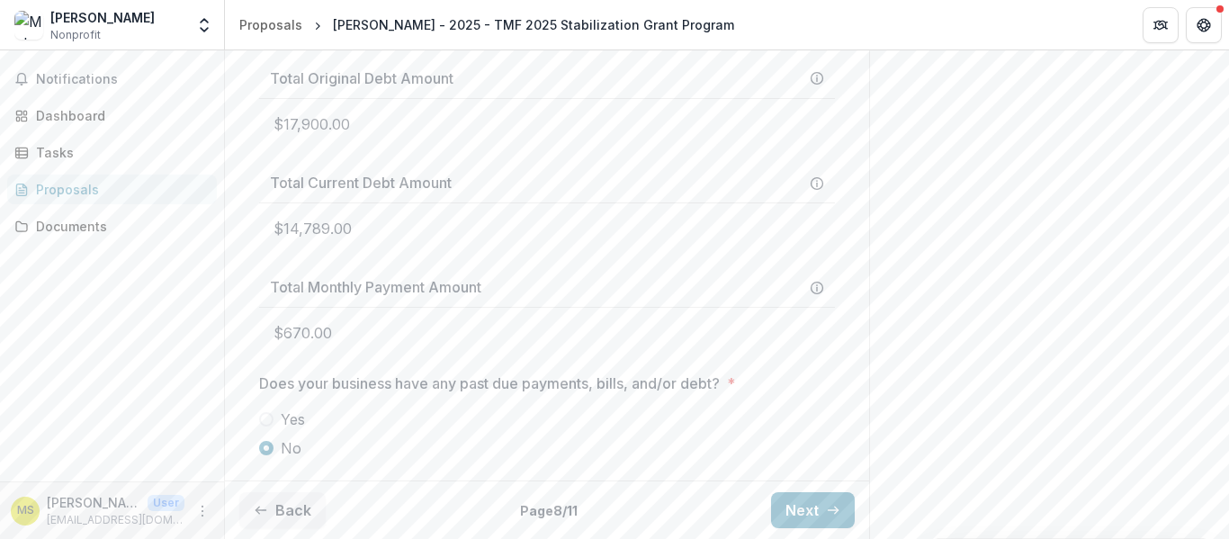
scroll to position [1839, 0]
click at [826, 506] on icon "button" at bounding box center [833, 510] width 14 height 14
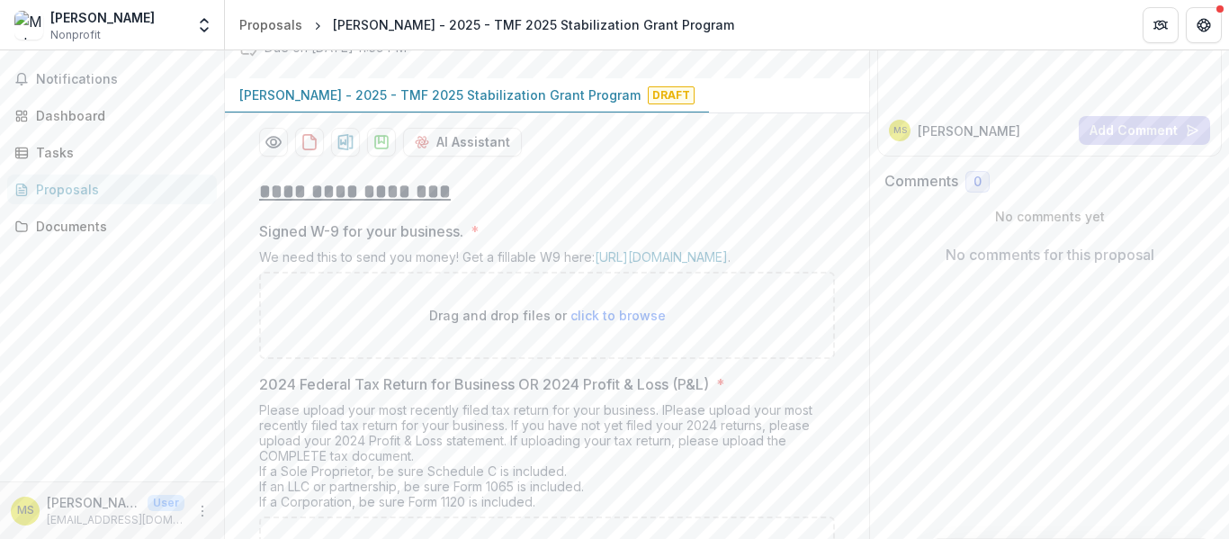
scroll to position [257, 0]
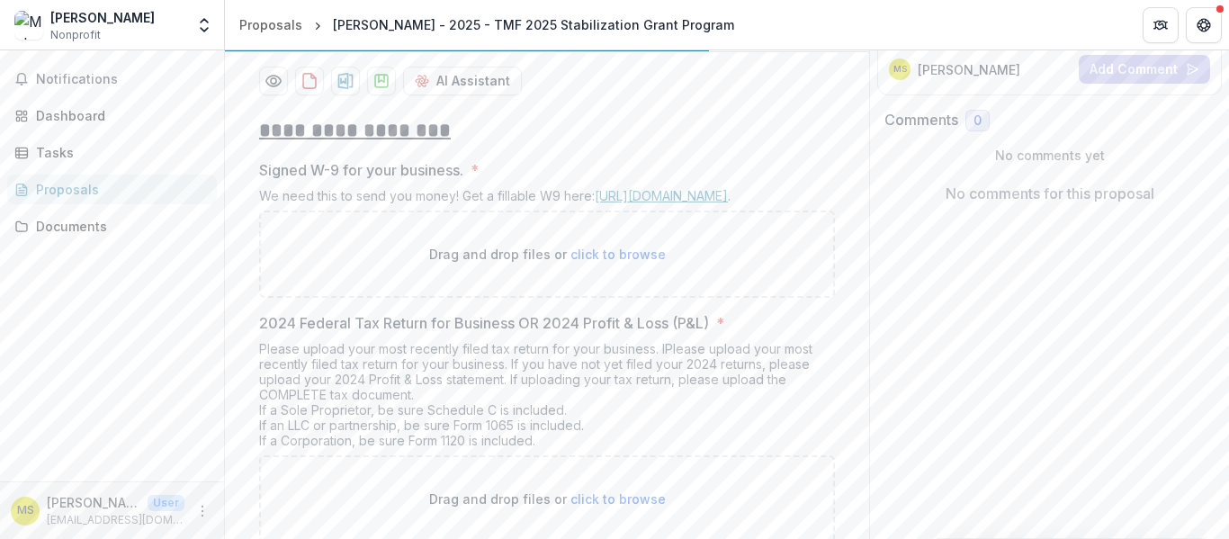
click at [642, 203] on link "https://www.irs.gov/pub/irs-pdf/fw9.pdf" at bounding box center [661, 195] width 133 height 15
click at [605, 262] on span "click to browse" at bounding box center [617, 253] width 95 height 15
click at [633, 203] on link "https://www.irs.gov/pub/irs-pdf/fw9.pdf" at bounding box center [661, 195] width 133 height 15
click at [663, 203] on link "https://www.irs.gov/pub/irs-pdf/fw9.pdf" at bounding box center [661, 195] width 133 height 15
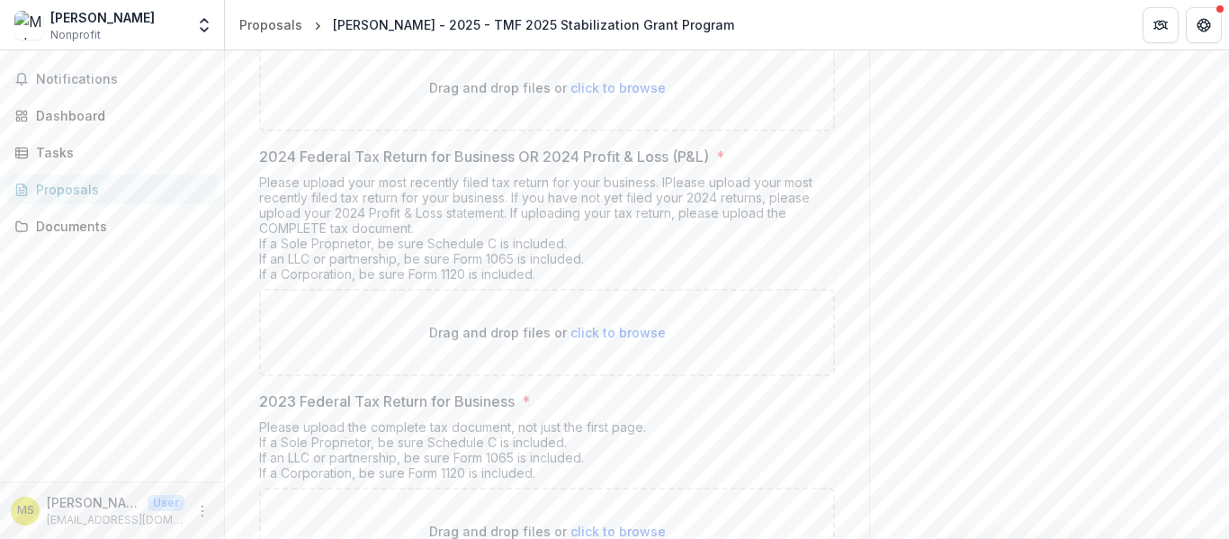
scroll to position [425, 0]
click at [612, 94] on span "click to browse" at bounding box center [617, 86] width 95 height 15
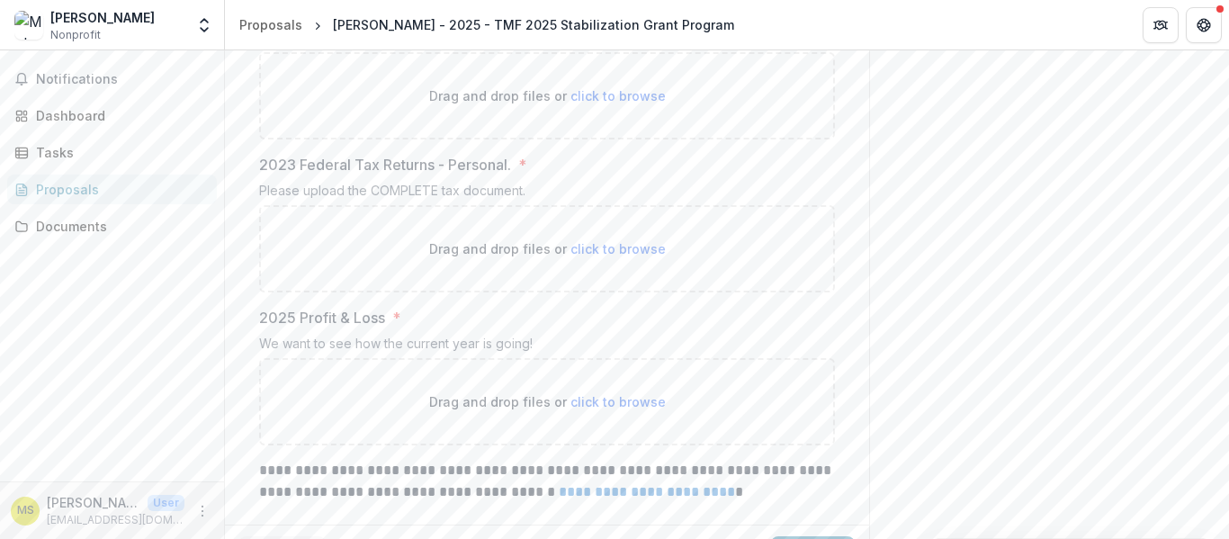
scroll to position [1161, 0]
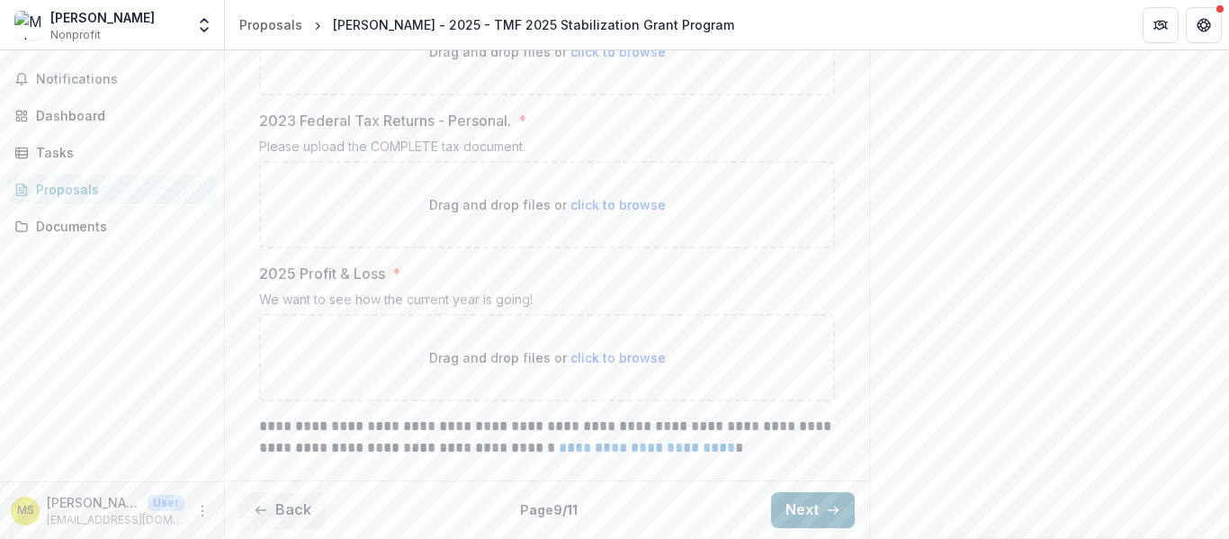
click at [802, 510] on button "Next" at bounding box center [813, 510] width 84 height 36
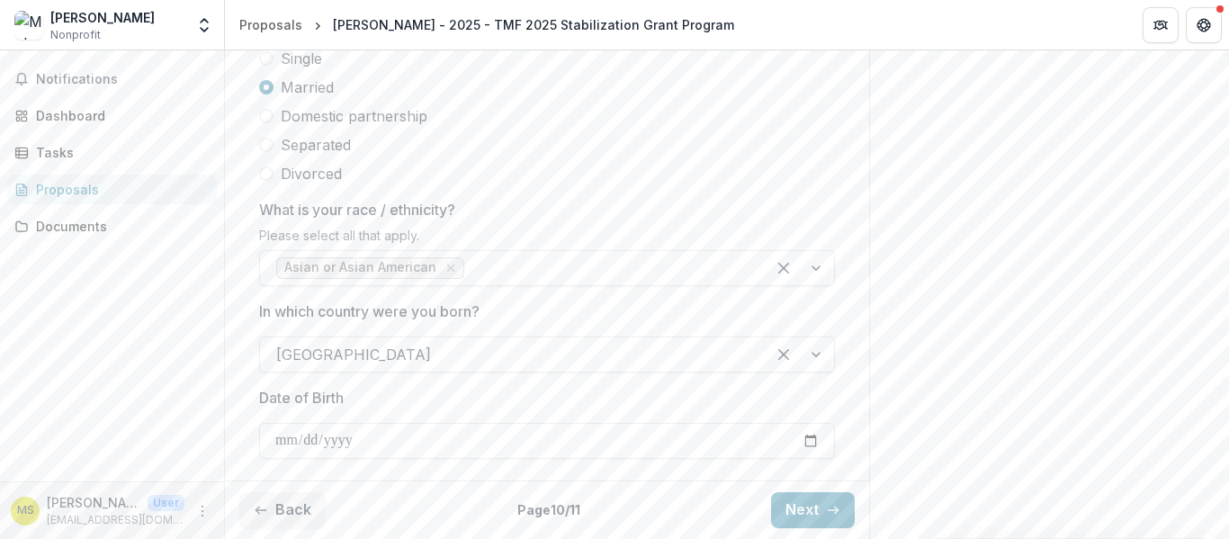
scroll to position [1115, 0]
click at [799, 512] on button "Next" at bounding box center [813, 510] width 84 height 36
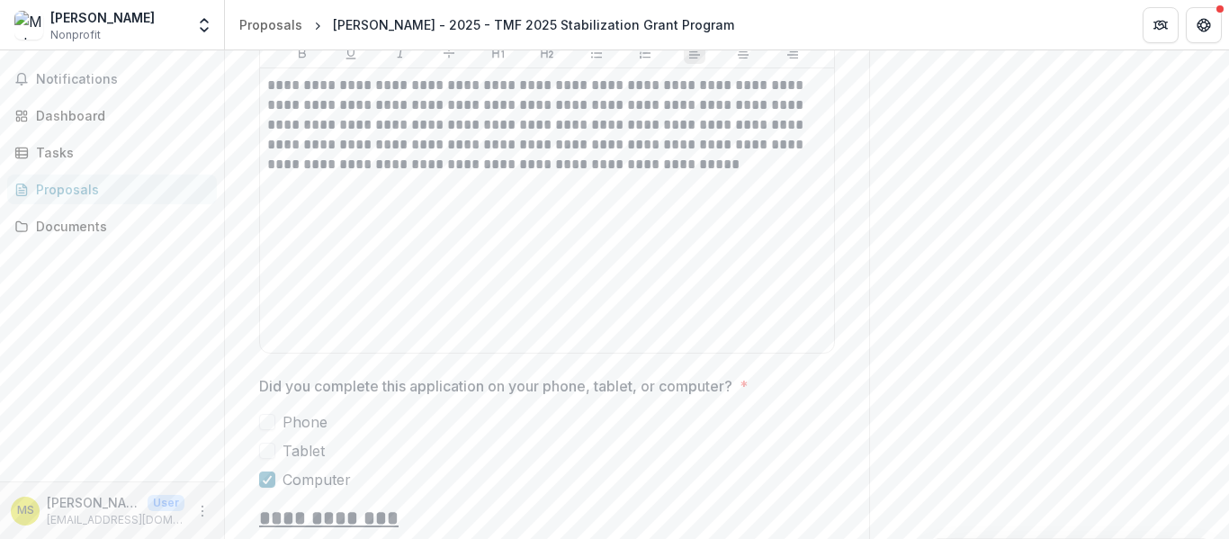
scroll to position [1668, 0]
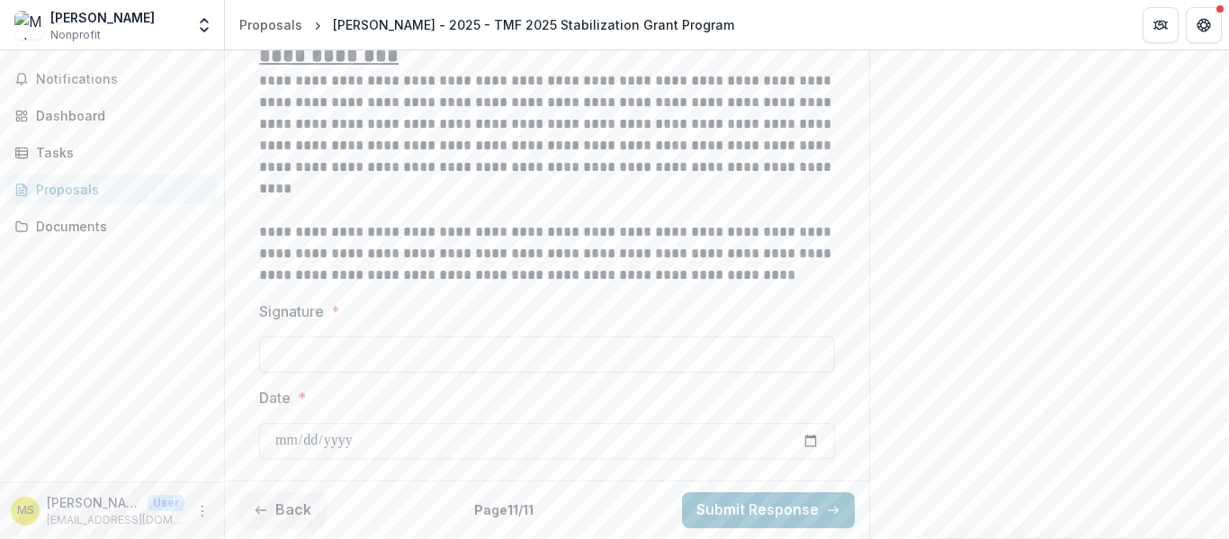
click at [487, 353] on input "Signature *" at bounding box center [547, 354] width 576 height 36
click at [294, 512] on button "Back" at bounding box center [282, 510] width 86 height 36
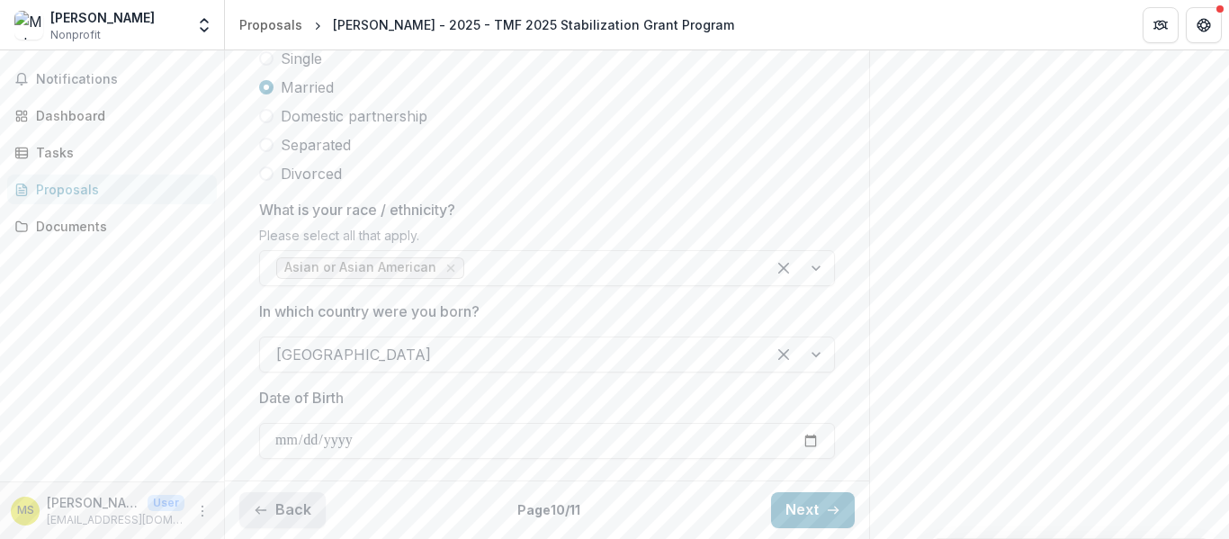
scroll to position [1115, 0]
click at [294, 512] on button "Back" at bounding box center [282, 510] width 86 height 36
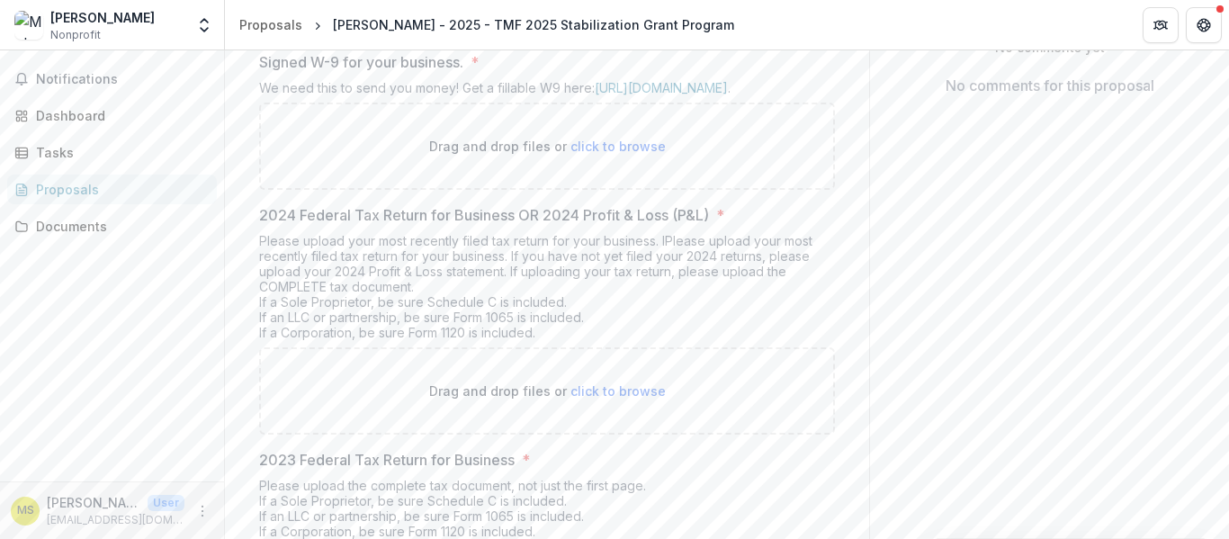
scroll to position [365, 0]
click at [262, 190] on div "Drag and drop files or click to browse" at bounding box center [547, 146] width 576 height 87
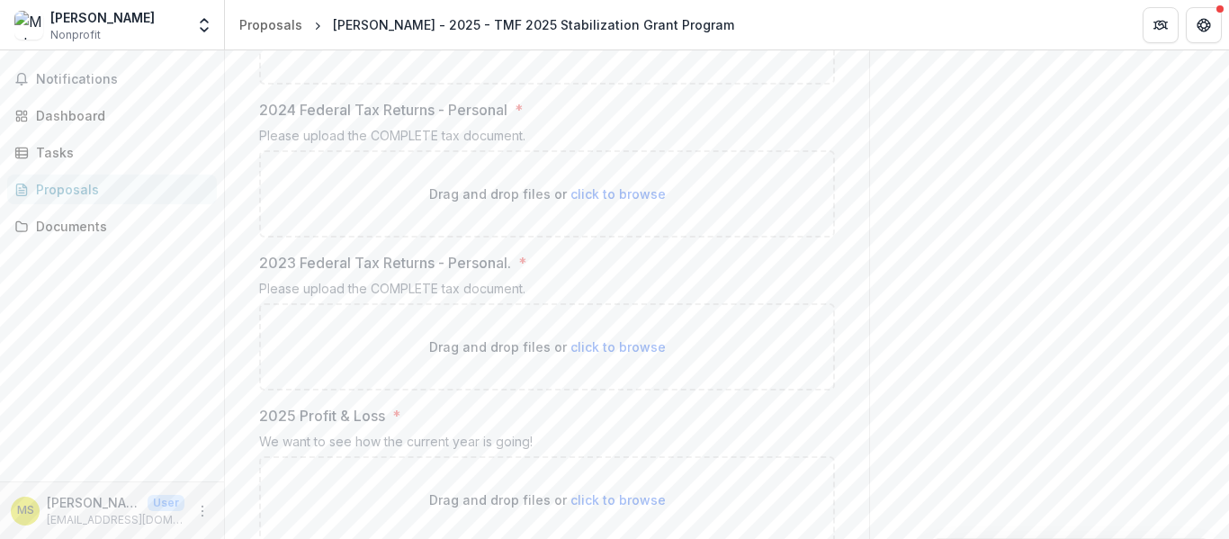
scroll to position [1161, 0]
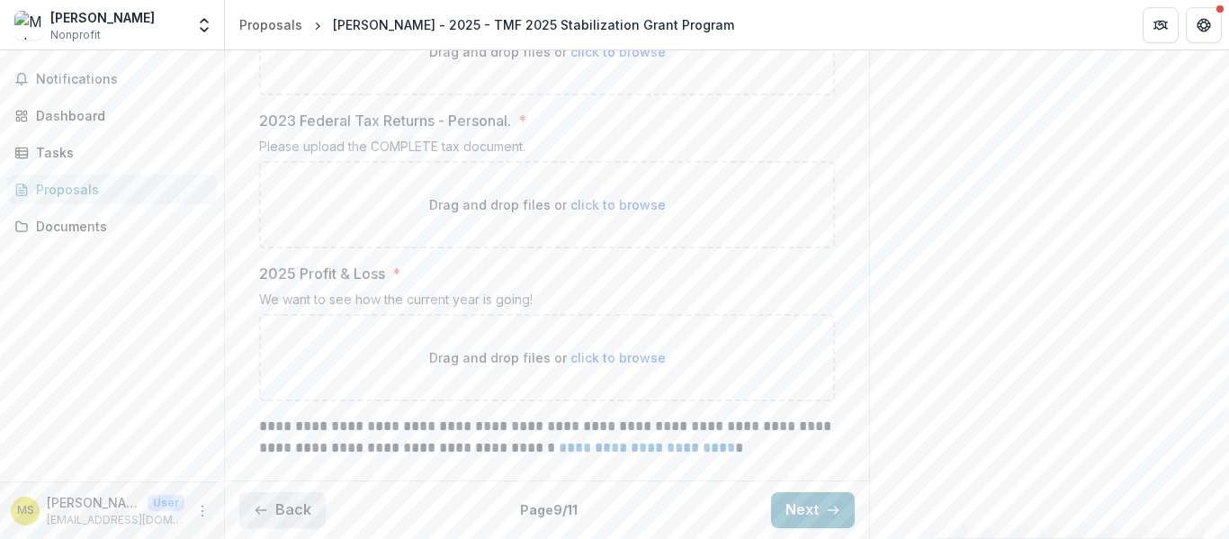
click at [286, 513] on button "Back" at bounding box center [282, 510] width 86 height 36
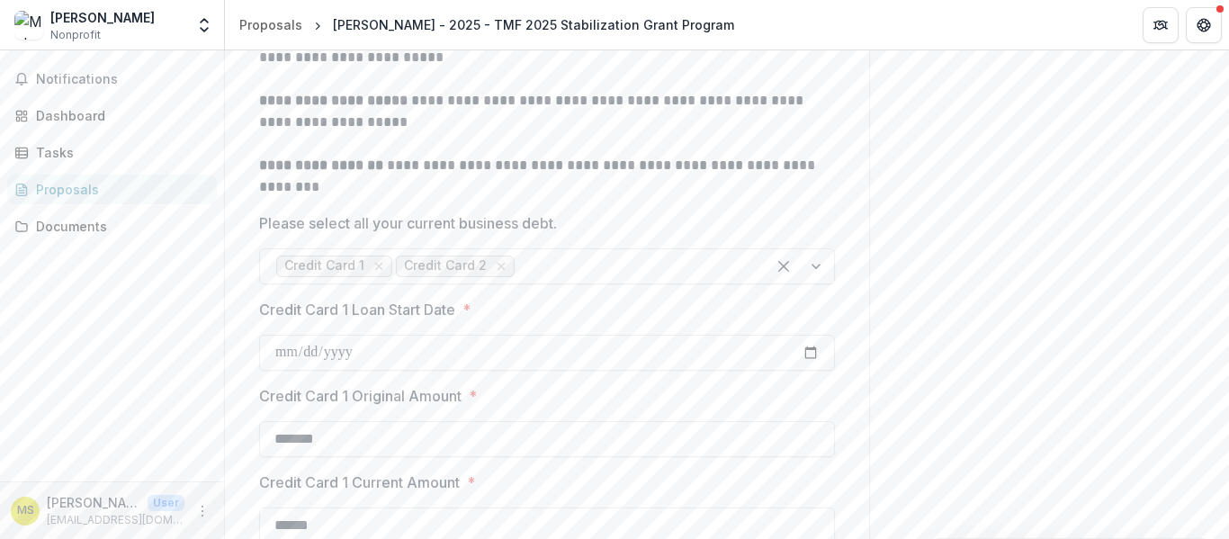
scroll to position [646, 0]
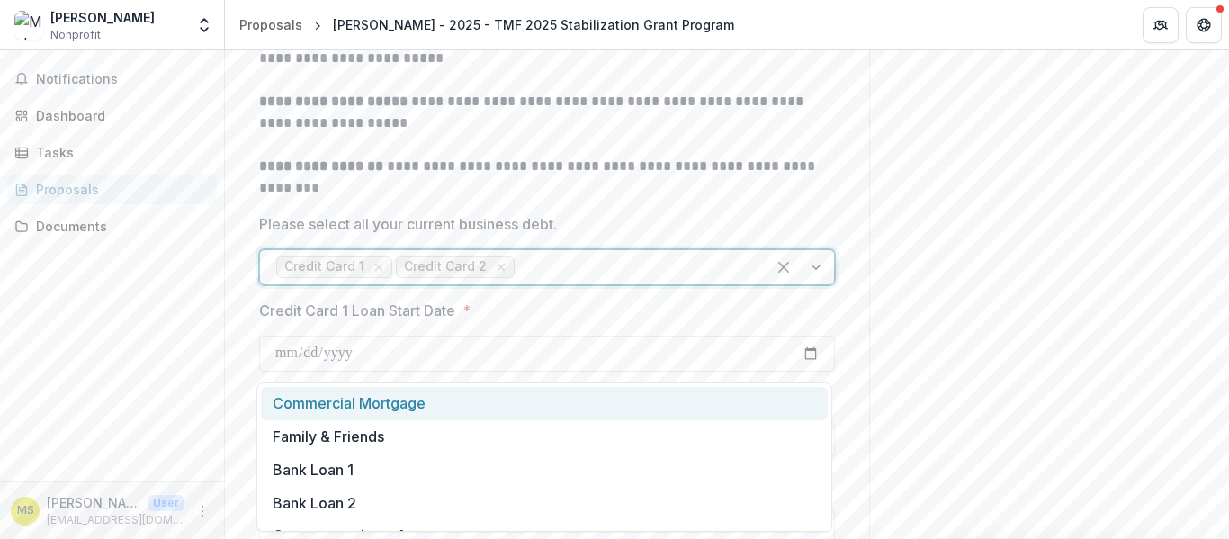
click at [265, 282] on div "Credit Card 1 Credit Card 2" at bounding box center [512, 267] width 505 height 29
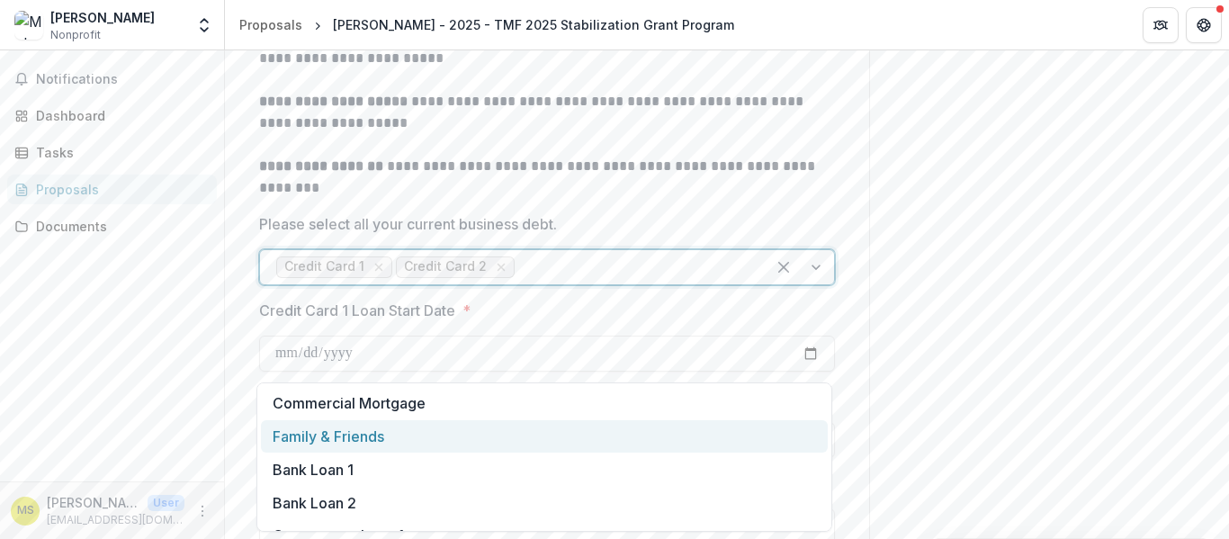
click at [362, 434] on div "Family & Friends" at bounding box center [544, 436] width 567 height 33
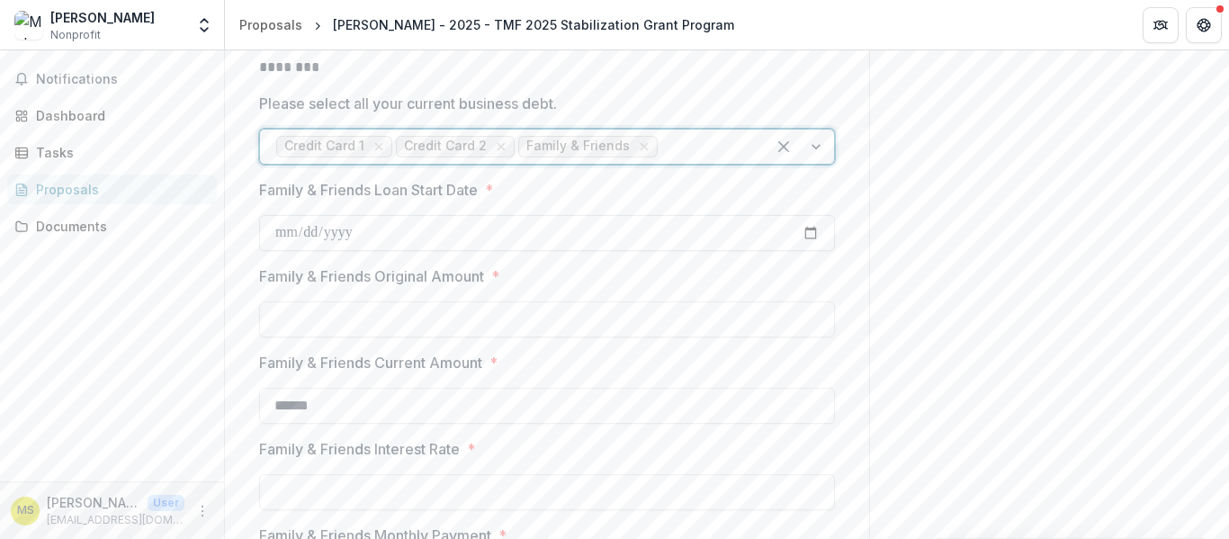
scroll to position [765, 0]
click at [291, 252] on input "**********" at bounding box center [547, 234] width 576 height 36
type input "**********"
click at [396, 338] on input "Family & Friends Original Amount *" at bounding box center [547, 320] width 576 height 36
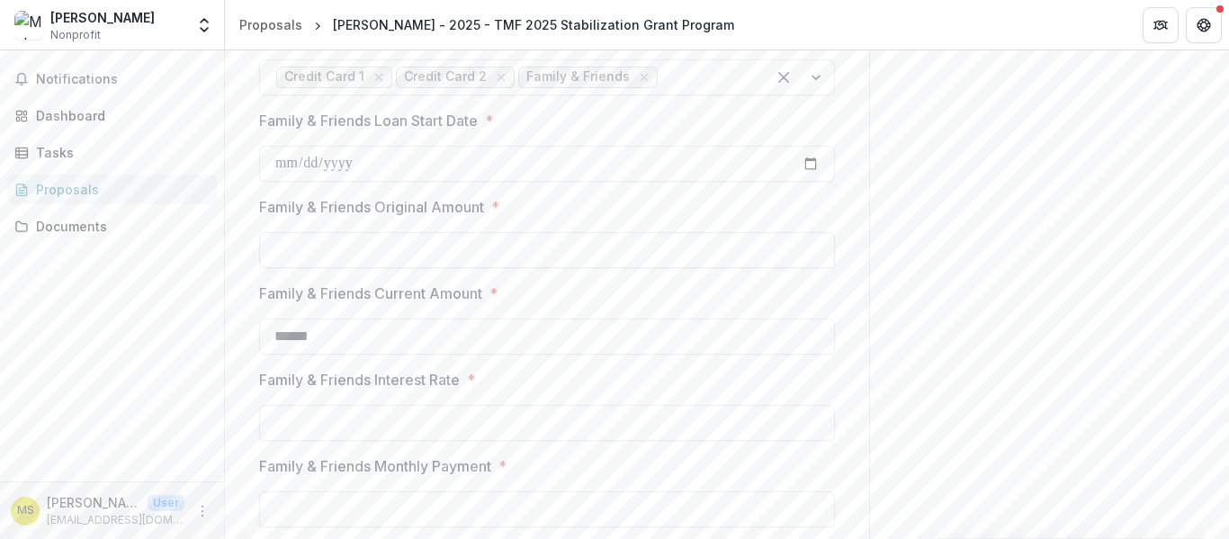
scroll to position [837, 0]
type input "******"
click at [288, 353] on input "******" at bounding box center [547, 336] width 576 height 36
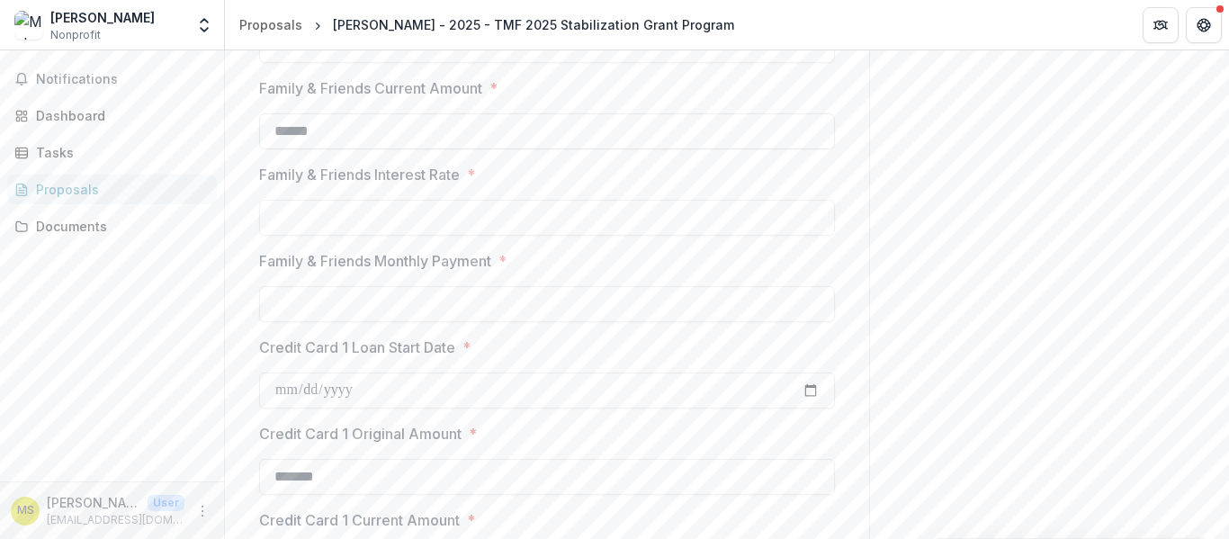
scroll to position [1038, 0]
type input "******"
click at [280, 238] on input "Family & Friends Interest Rate *" at bounding box center [547, 220] width 576 height 36
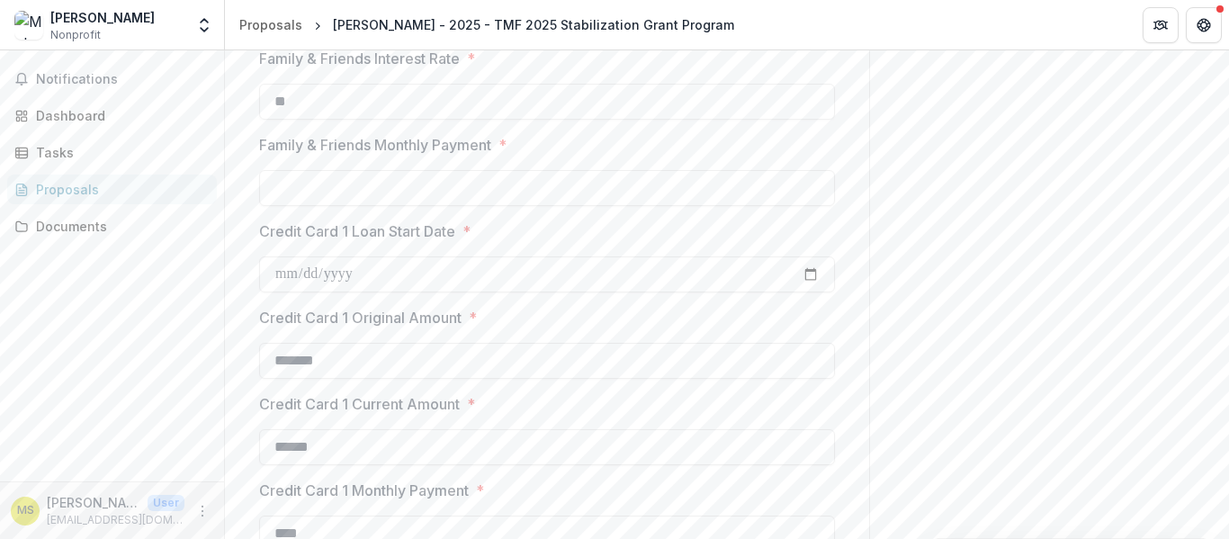
scroll to position [1158, 0]
type input "**"
click at [298, 205] on input "Family & Friends Monthly Payment *" at bounding box center [547, 187] width 576 height 36
type input "*"
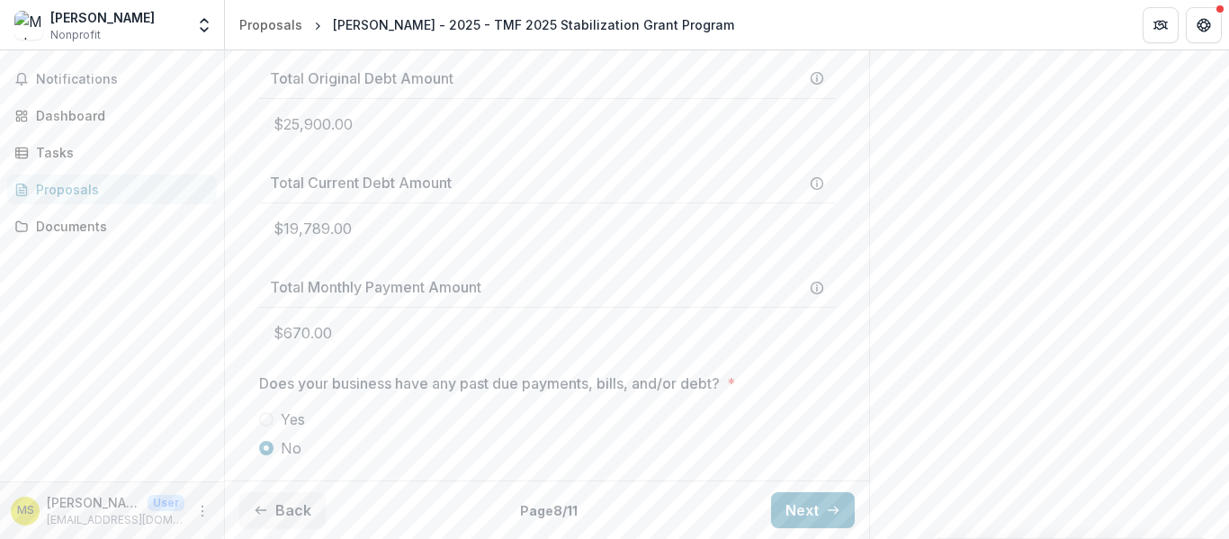
scroll to position [2271, 0]
type input "**"
click at [809, 510] on button "Next" at bounding box center [813, 510] width 84 height 36
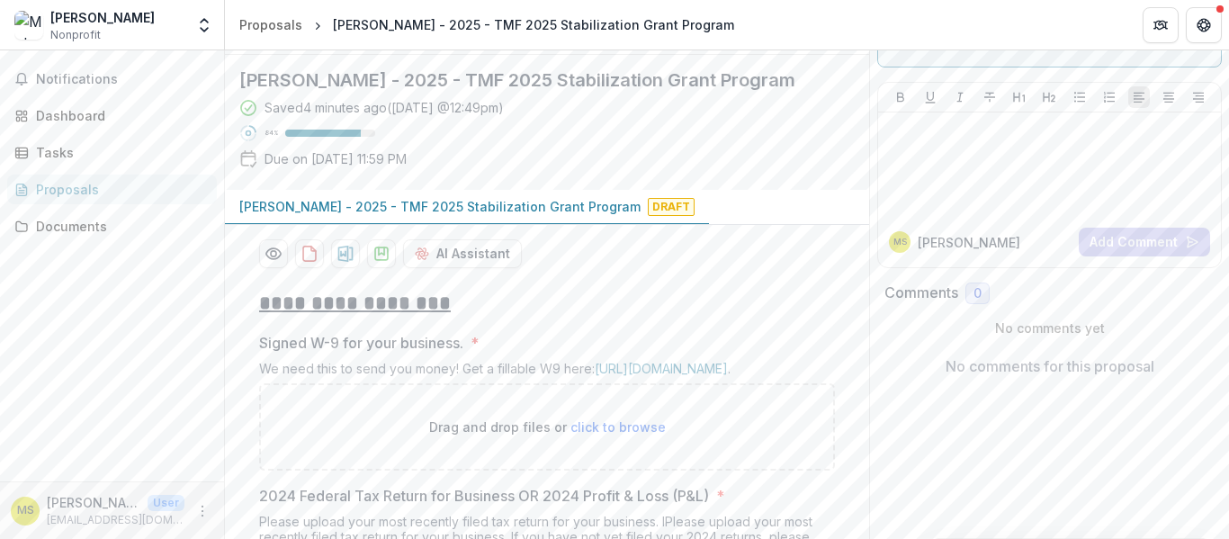
scroll to position [0, 0]
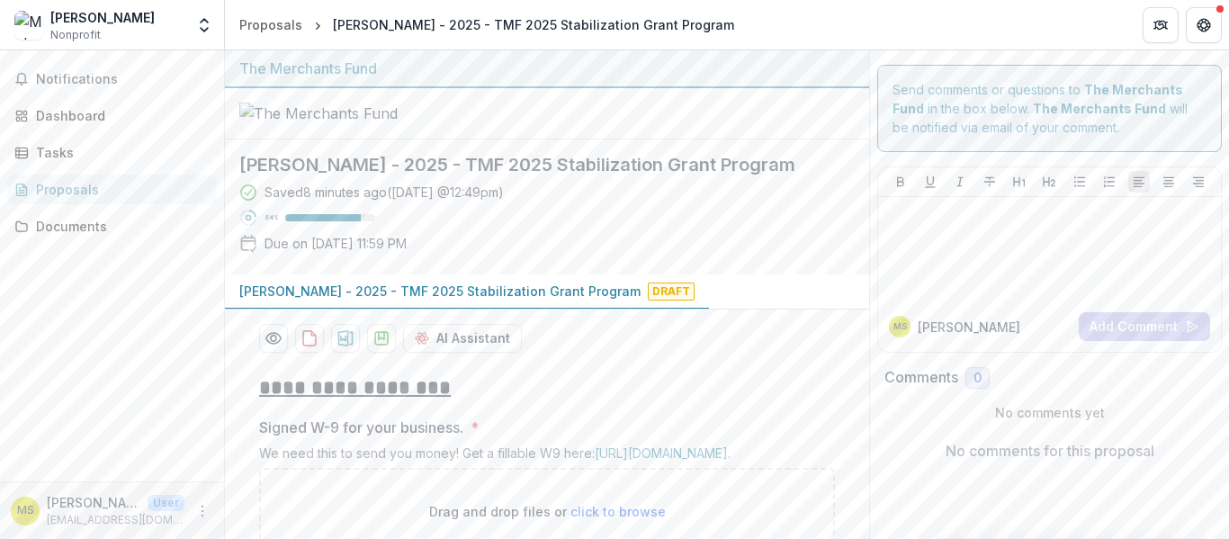
click at [850, 274] on div "Mohammad Siddiquee - 2025 - TMF 2025 Stabilization Grant Program Saved 8 minute…" at bounding box center [547, 206] width 644 height 135
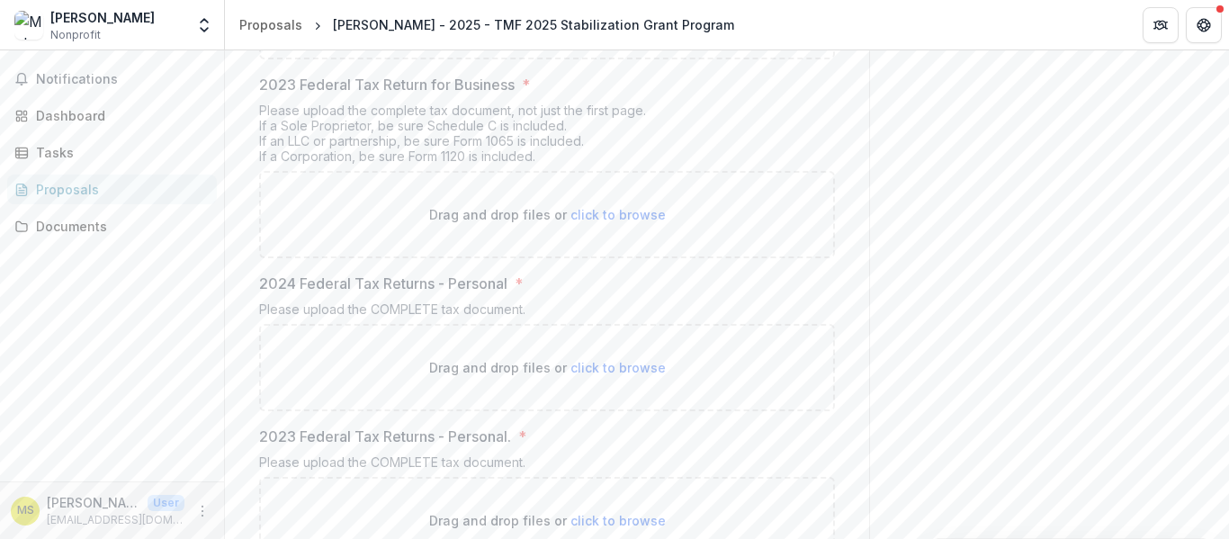
scroll to position [753, 0]
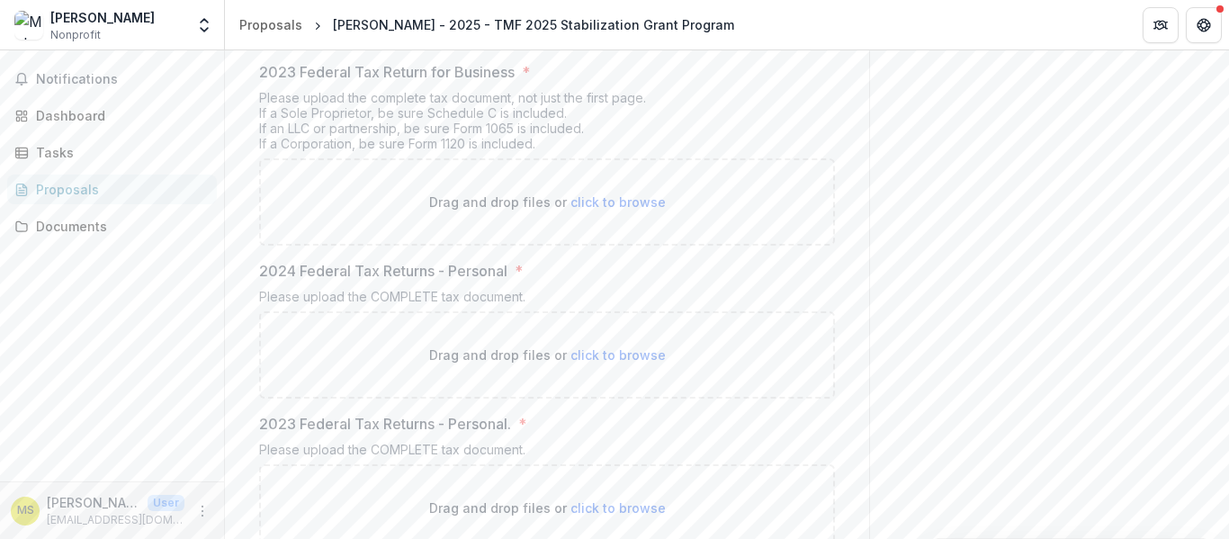
click at [1101, 137] on div "Send comments or questions to The Merchants Fund in the box below. The Merchant…" at bounding box center [1049, 70] width 360 height 1544
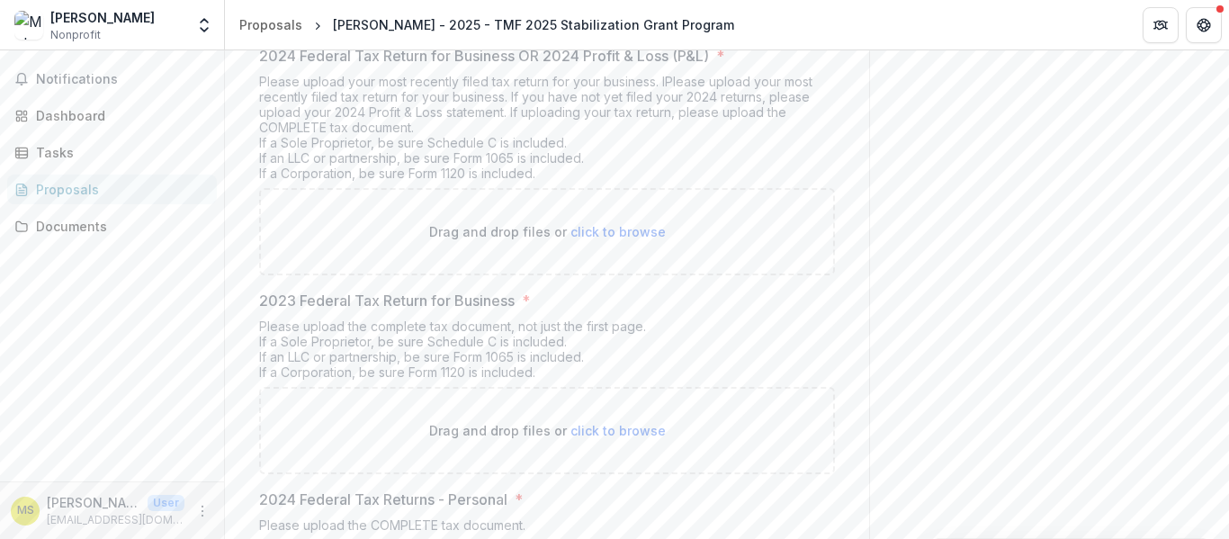
scroll to position [523, 0]
click at [387, 189] on div "Please upload your most recently filed tax return for your business. IPlease up…" at bounding box center [547, 132] width 576 height 114
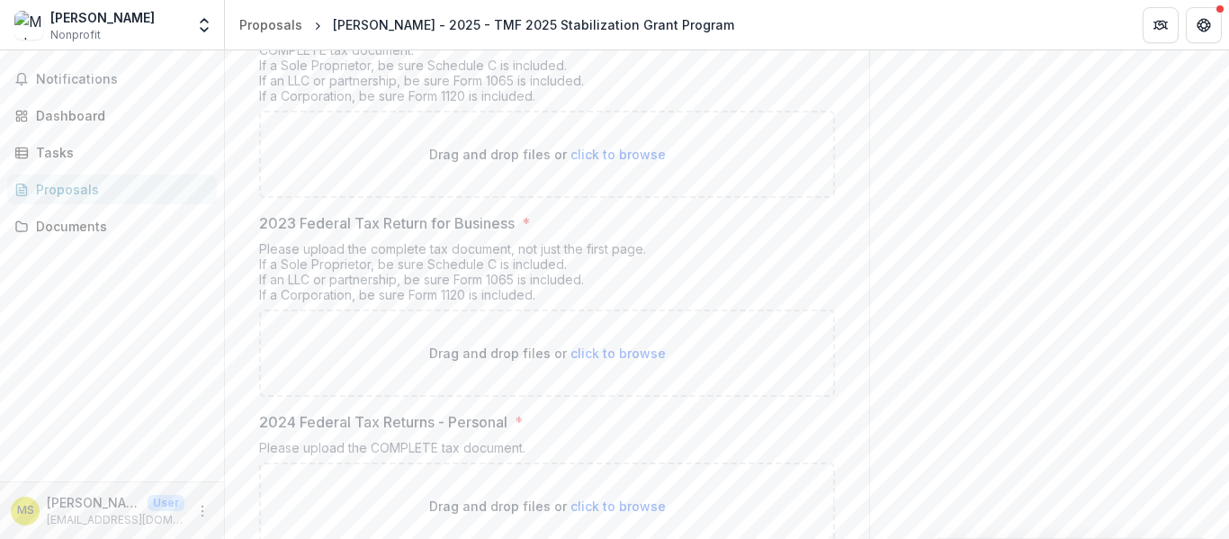
scroll to position [601, 0]
click at [613, 163] on span "click to browse" at bounding box center [617, 155] width 95 height 15
click at [619, 163] on span "click to browse" at bounding box center [617, 155] width 95 height 15
type input "**********"
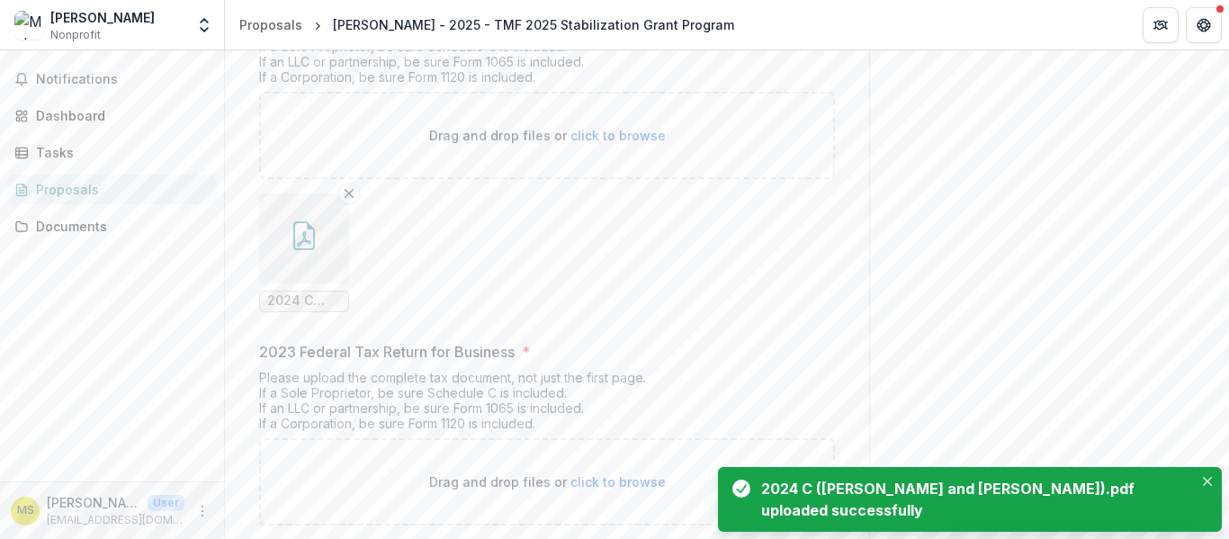
scroll to position [622, 0]
click at [600, 142] on span "click to browse" at bounding box center [617, 134] width 95 height 15
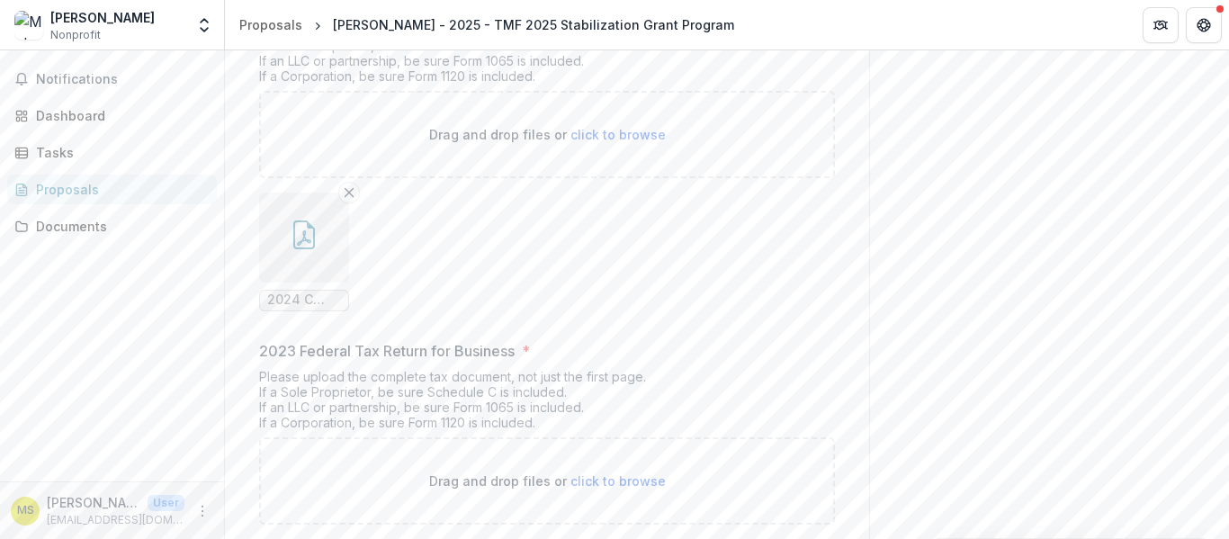
type input "**********"
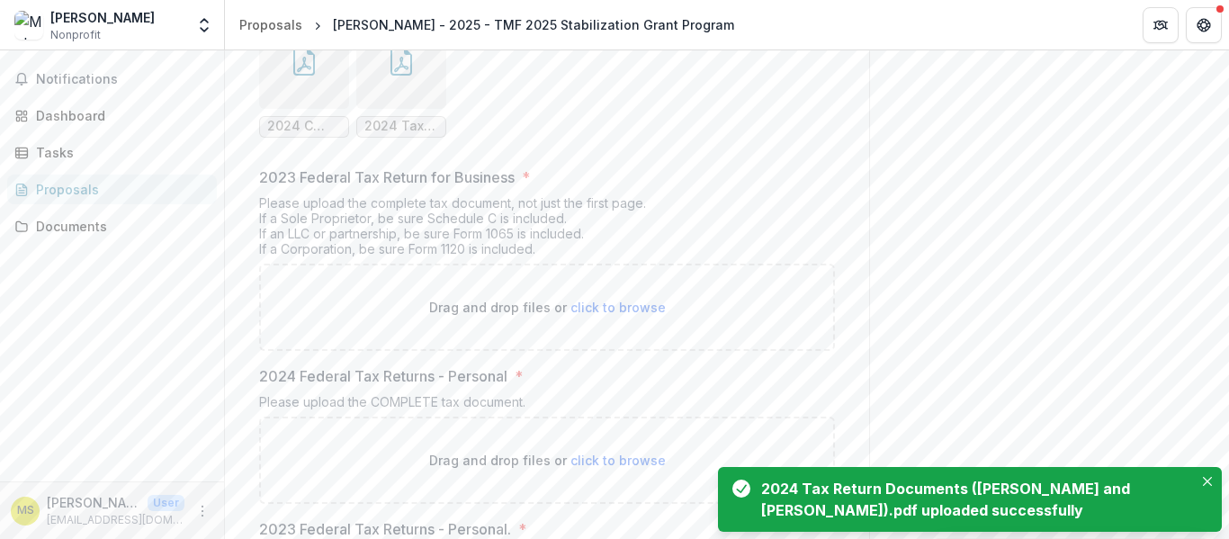
scroll to position [794, 0]
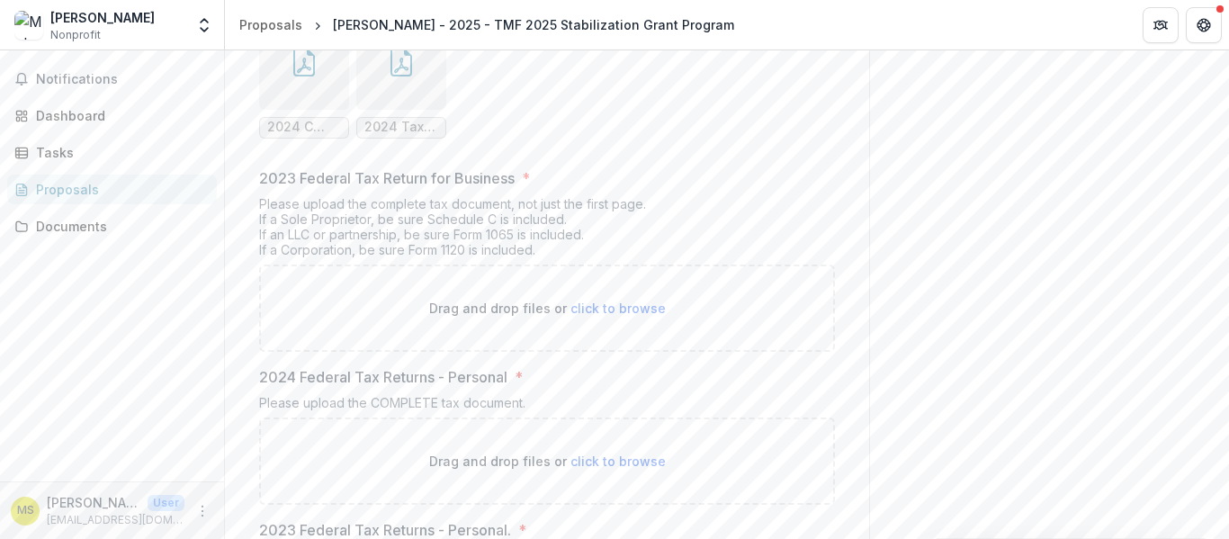
click at [439, 27] on icon "Remove File" at bounding box center [446, 20] width 14 height 14
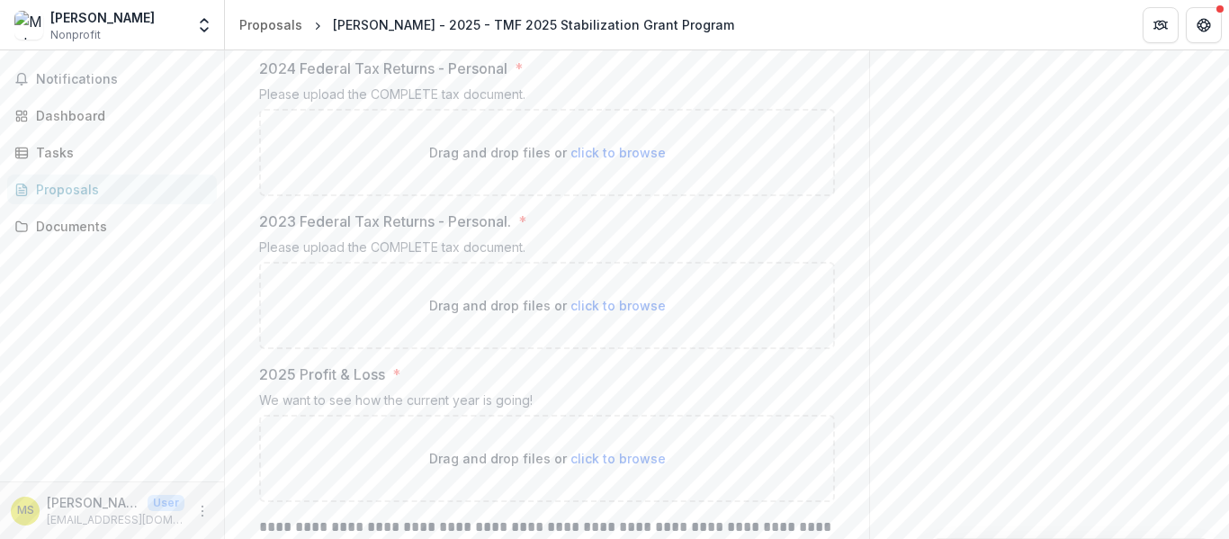
scroll to position [1114, 0]
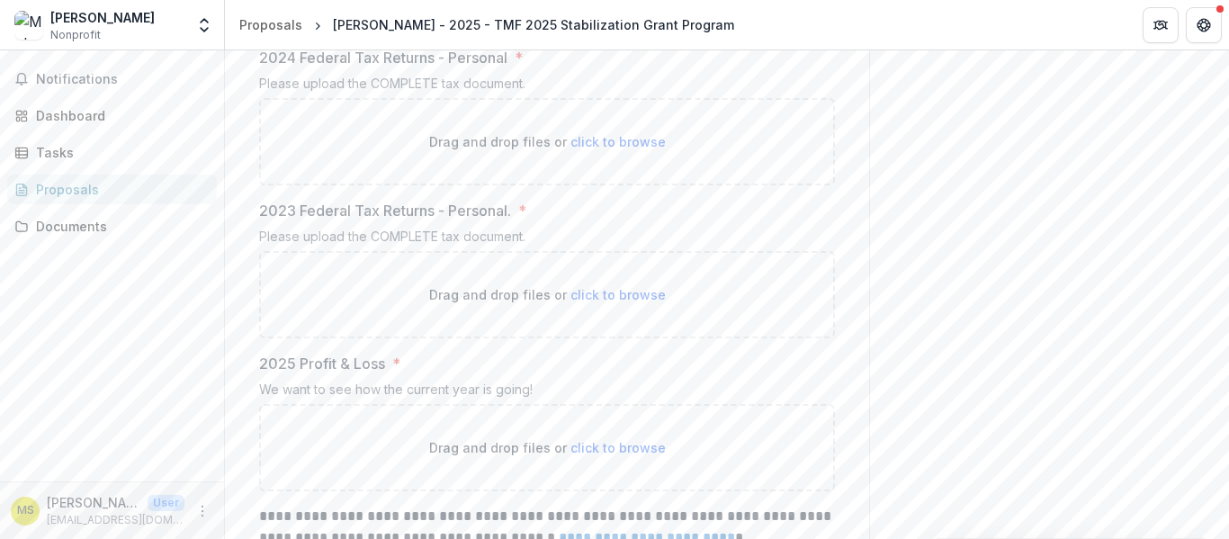
click at [620, 151] on p "Drag and drop files or click to browse" at bounding box center [547, 141] width 237 height 19
type input "**********"
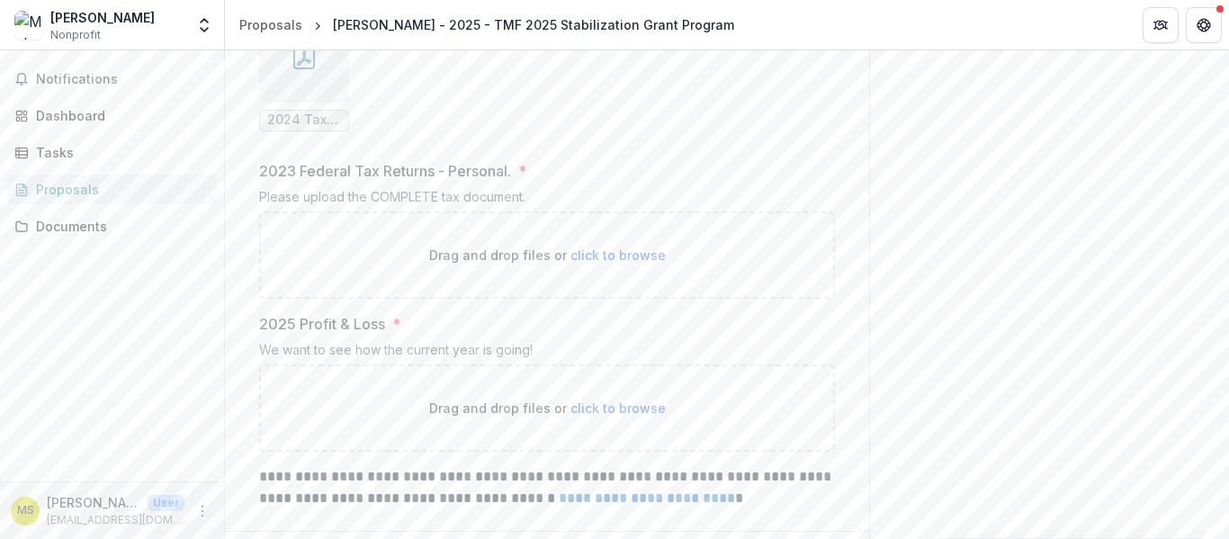
scroll to position [1304, 0]
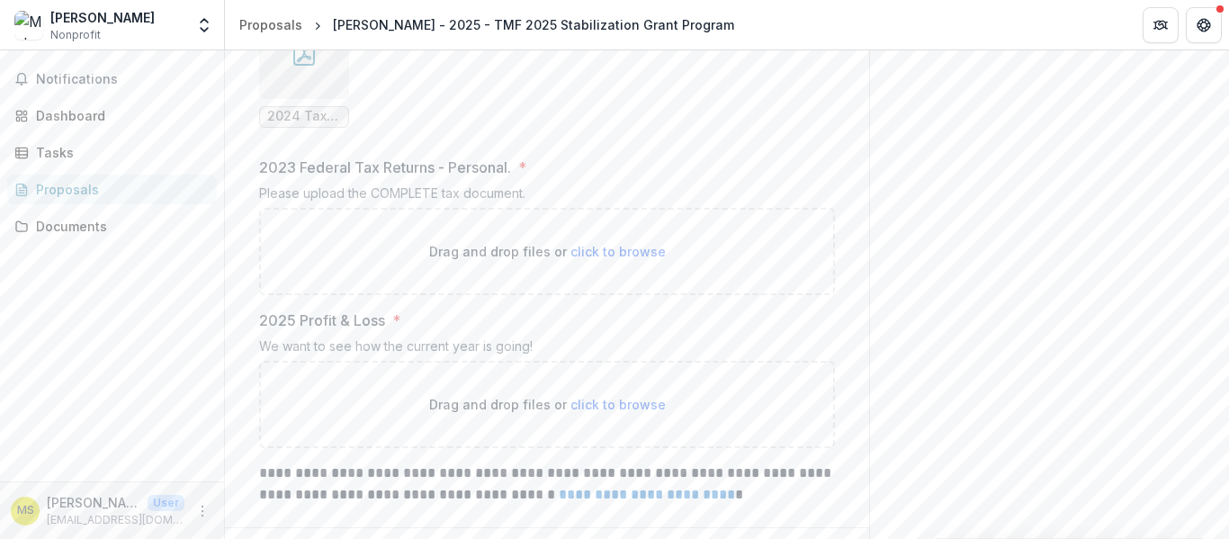
click at [611, 259] on span "click to browse" at bounding box center [617, 251] width 95 height 15
type input "**********"
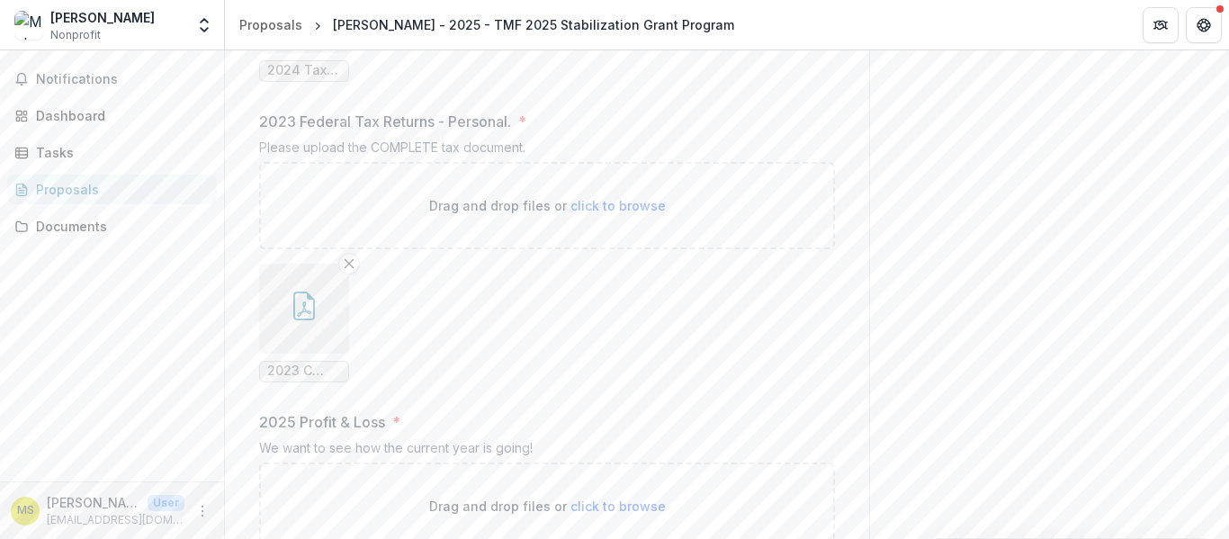
scroll to position [1351, 0]
click at [345, 266] on line "Remove File" at bounding box center [349, 262] width 8 height 8
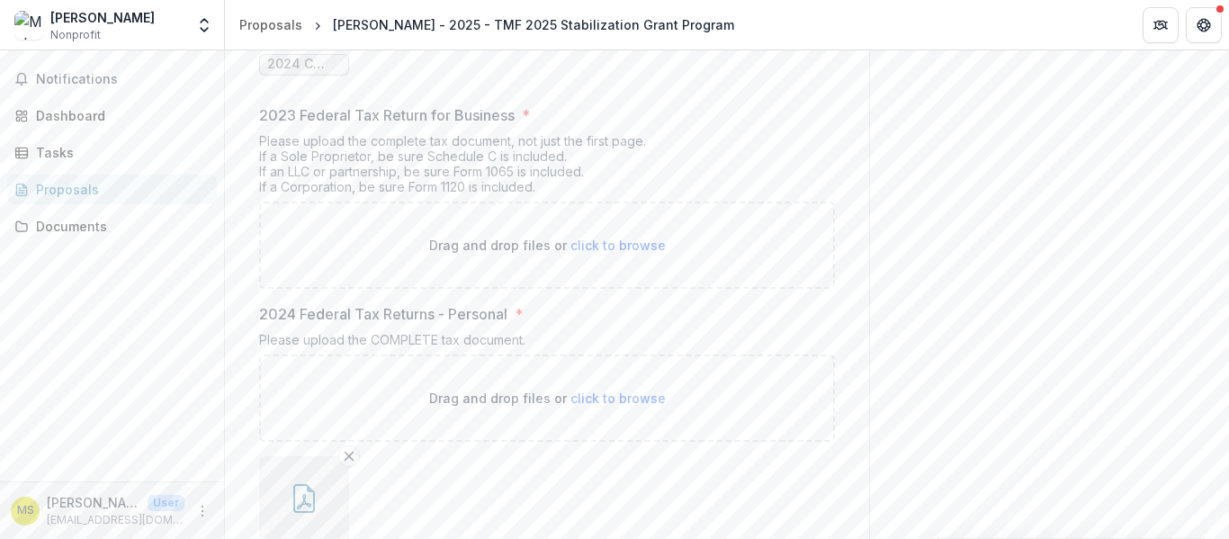
scroll to position [872, 0]
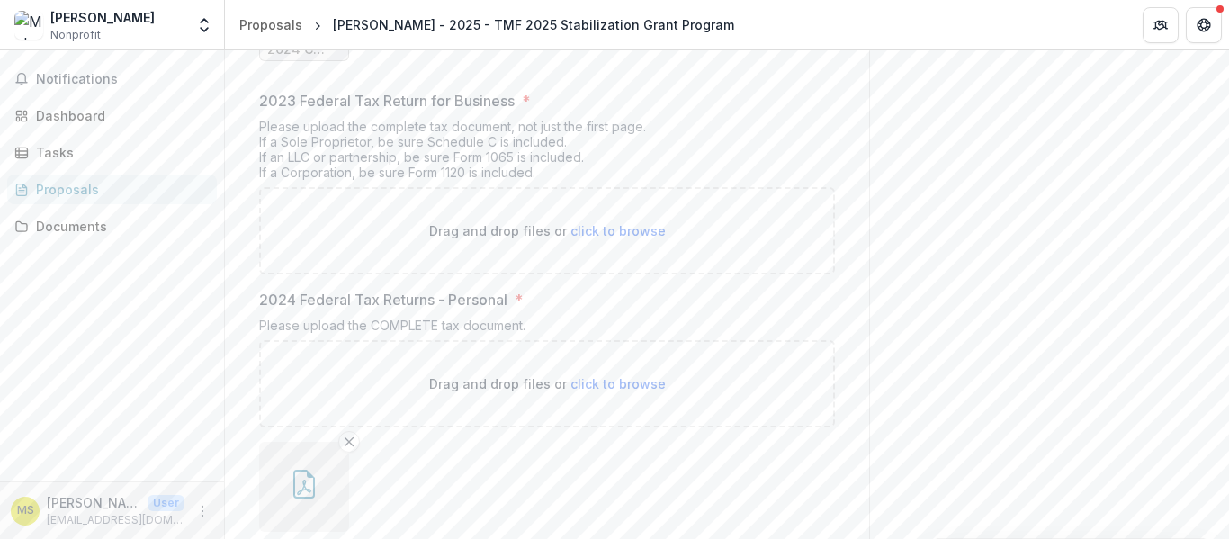
click at [590, 238] on span "click to browse" at bounding box center [617, 230] width 95 height 15
type input "**********"
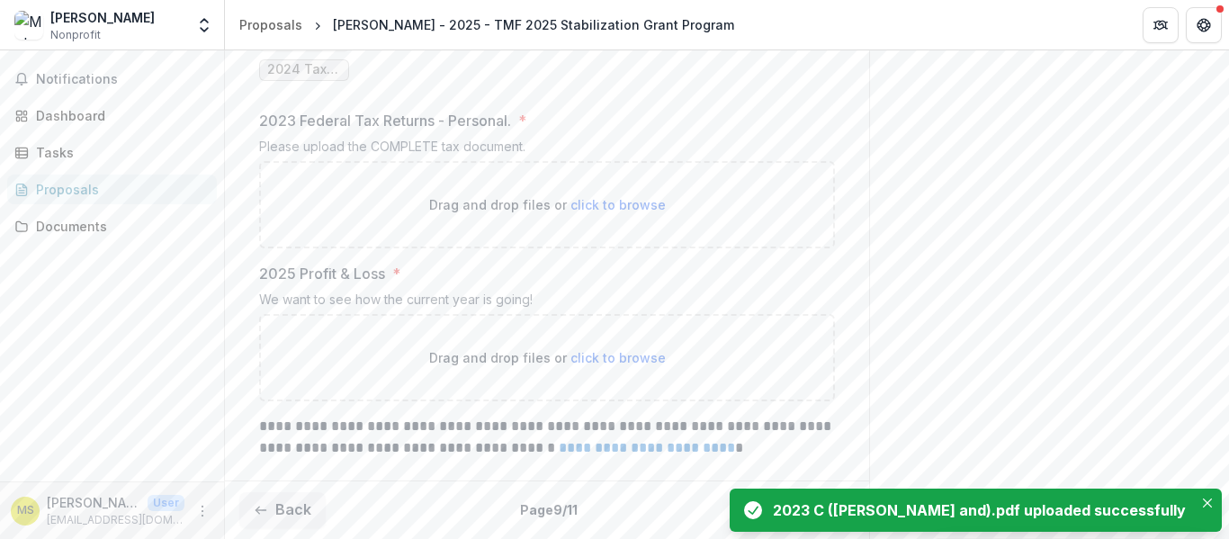
scroll to position [1589, 0]
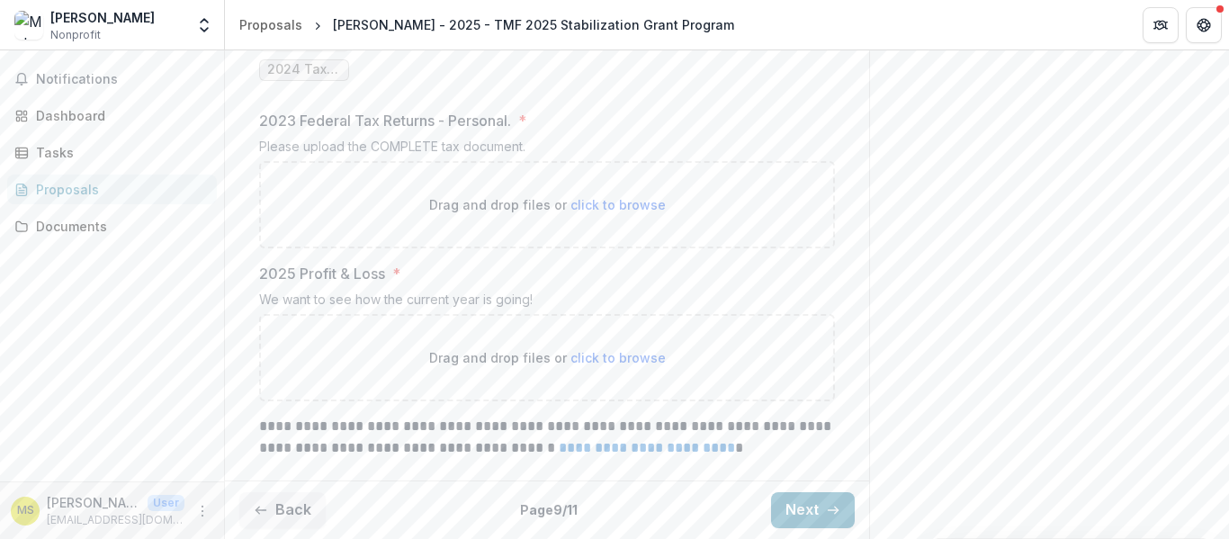
click at [599, 212] on span "click to browse" at bounding box center [617, 204] width 95 height 15
type input "**********"
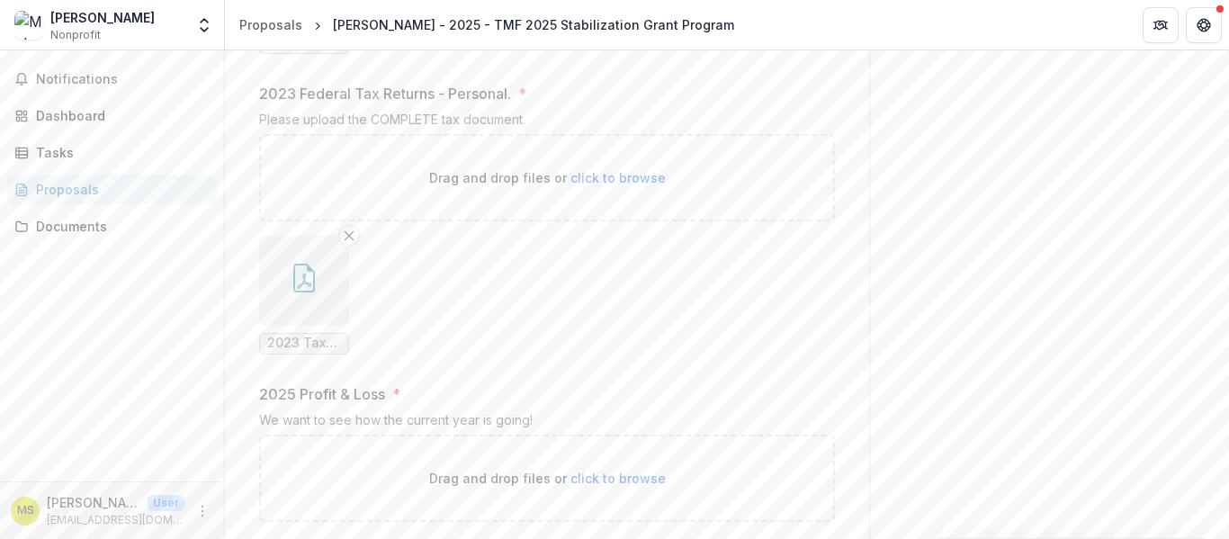
scroll to position [1525, 0]
click at [304, 293] on icon "button" at bounding box center [304, 278] width 29 height 29
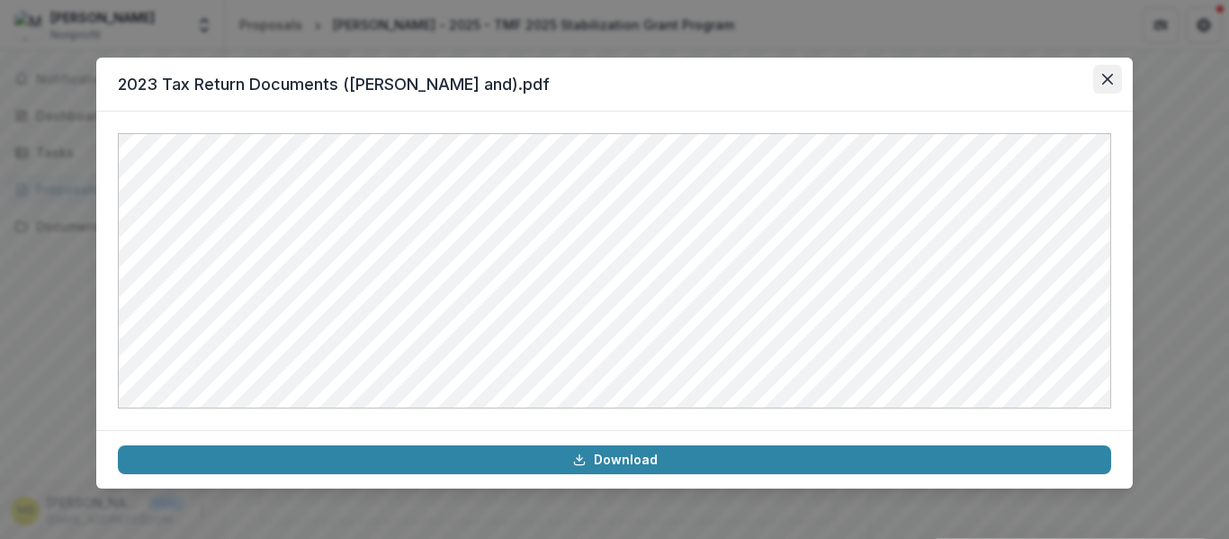
click at [1108, 83] on icon "Close" at bounding box center [1107, 79] width 11 height 11
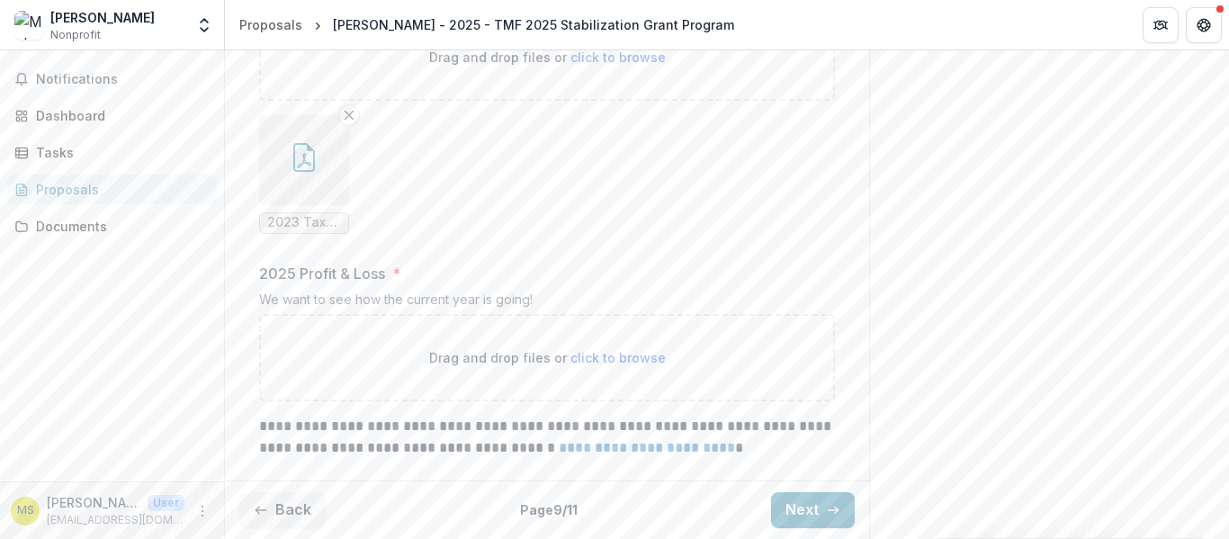
scroll to position [1751, 0]
